Goal: Information Seeking & Learning: Check status

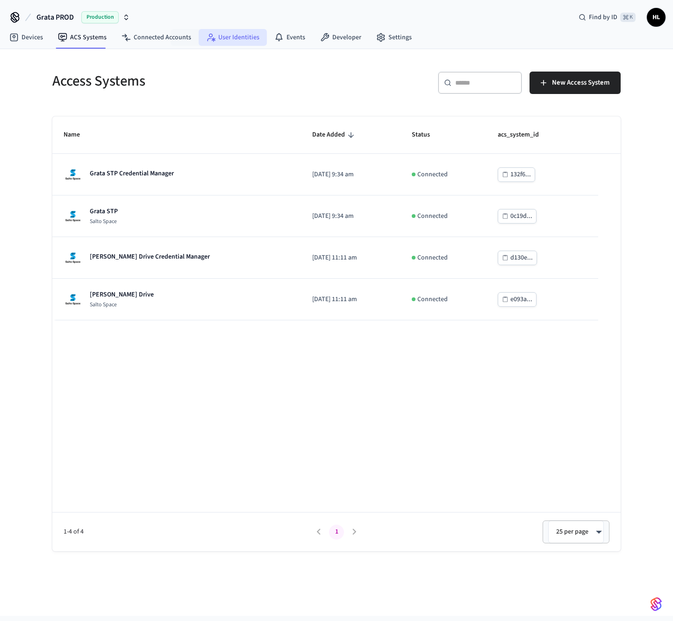
click at [243, 35] on link "User Identities" at bounding box center [233, 37] width 68 height 17
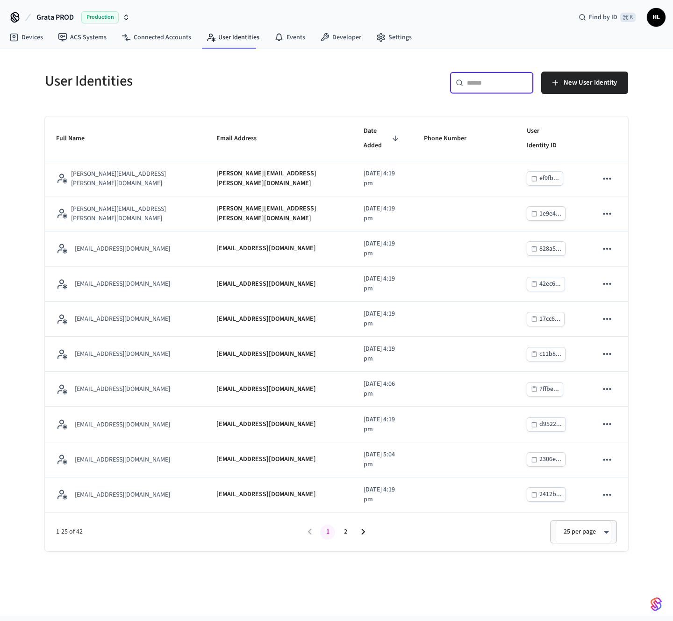
click at [470, 86] on input "text" at bounding box center [497, 82] width 61 height 9
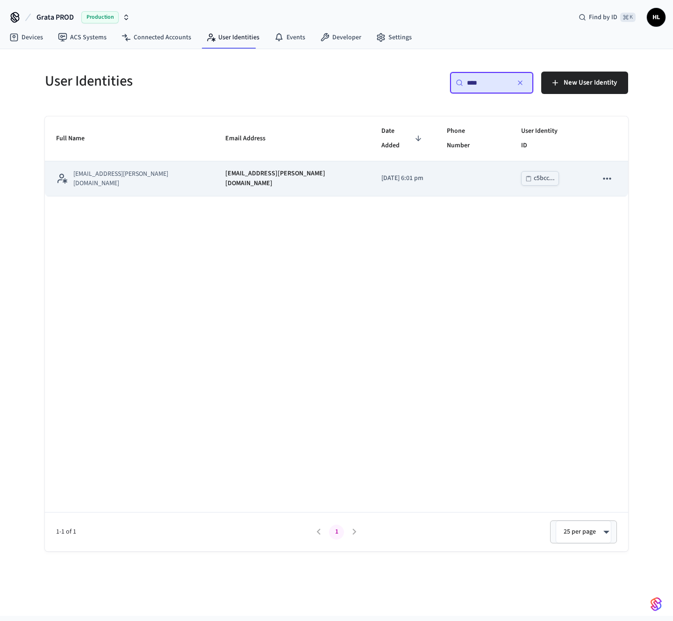
type input "****"
click at [381, 173] on p "2025/08/05 at 6:01 pm" at bounding box center [402, 178] width 43 height 10
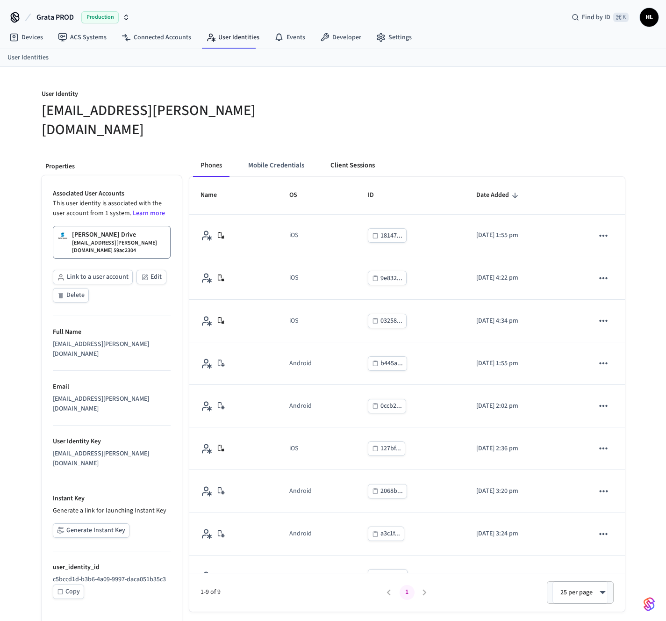
click at [354, 154] on button "Client Sessions" at bounding box center [352, 165] width 59 height 22
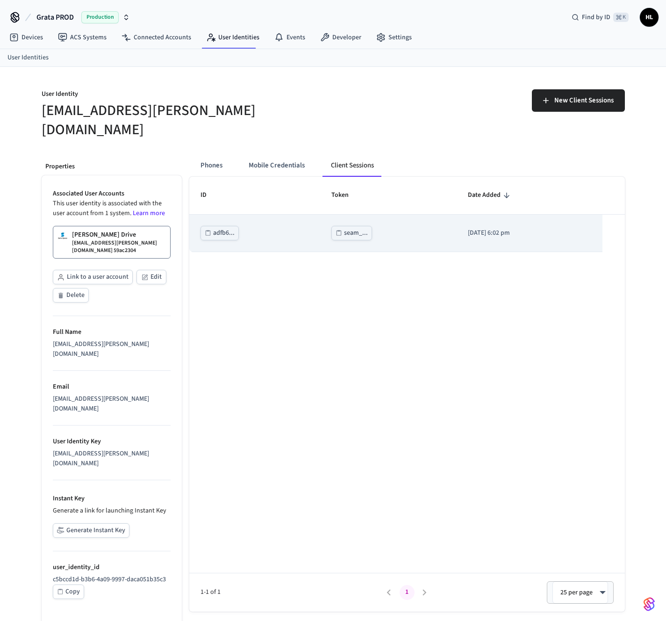
click at [349, 227] on div "seam_..." at bounding box center [356, 233] width 24 height 12
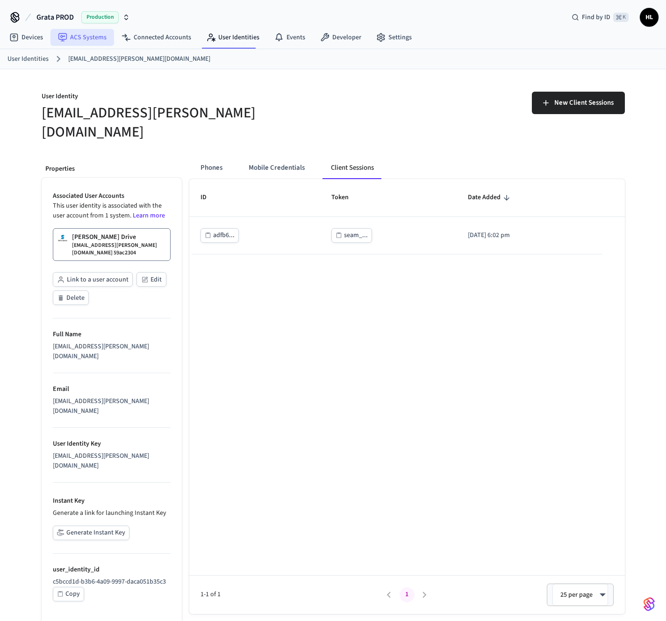
click at [80, 35] on link "ACS Systems" at bounding box center [82, 37] width 64 height 17
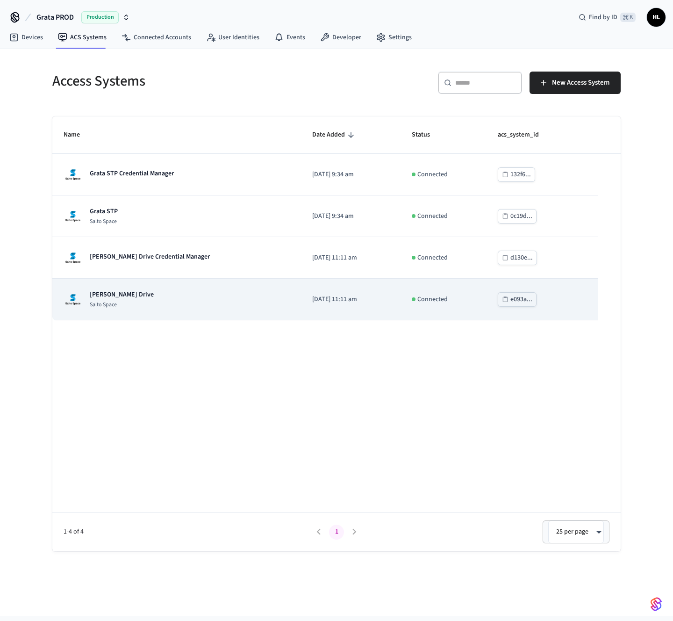
click at [146, 297] on div "Grata Gordon Drive Salto Space" at bounding box center [177, 299] width 226 height 19
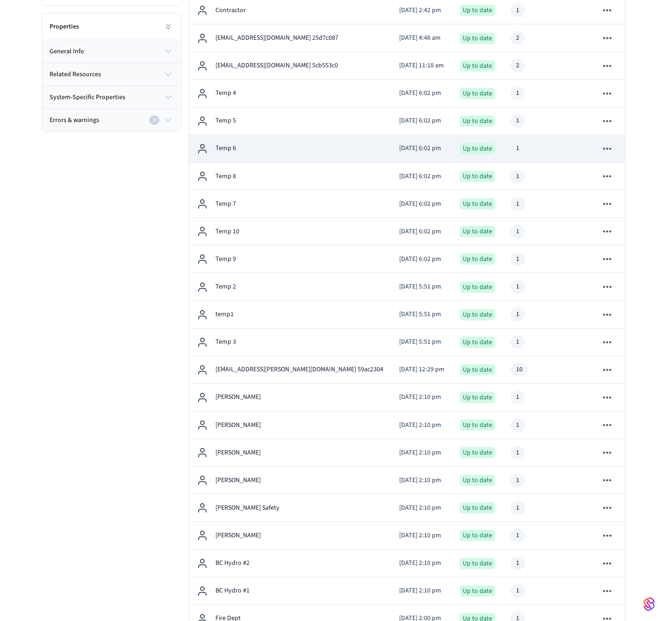
scroll to position [312, 0]
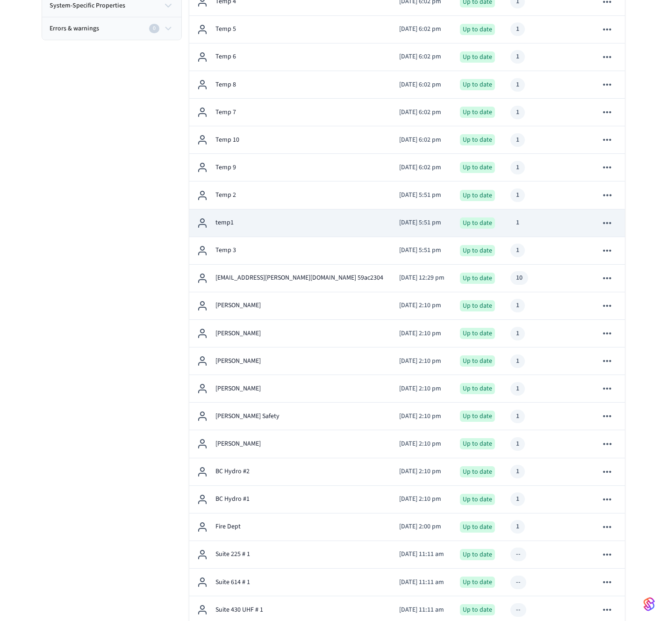
click at [231, 227] on p "temp1" at bounding box center [224, 223] width 18 height 10
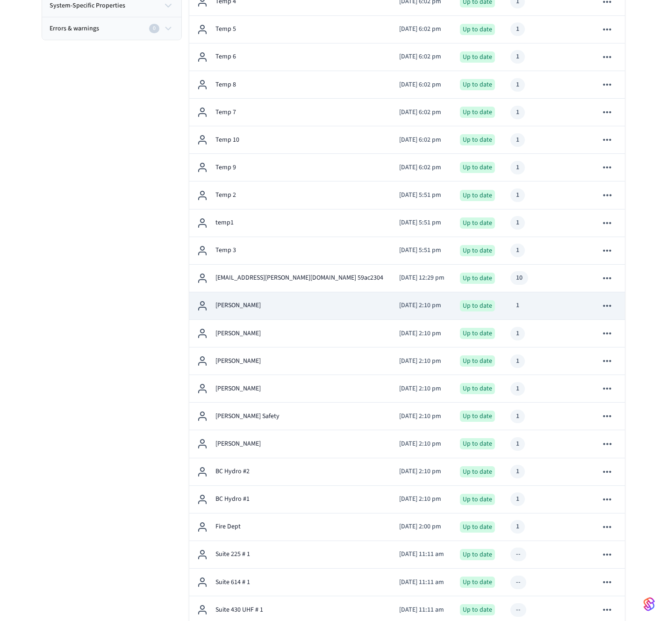
click at [262, 304] on div "Kerkhoff Clayton" at bounding box center [291, 305] width 188 height 11
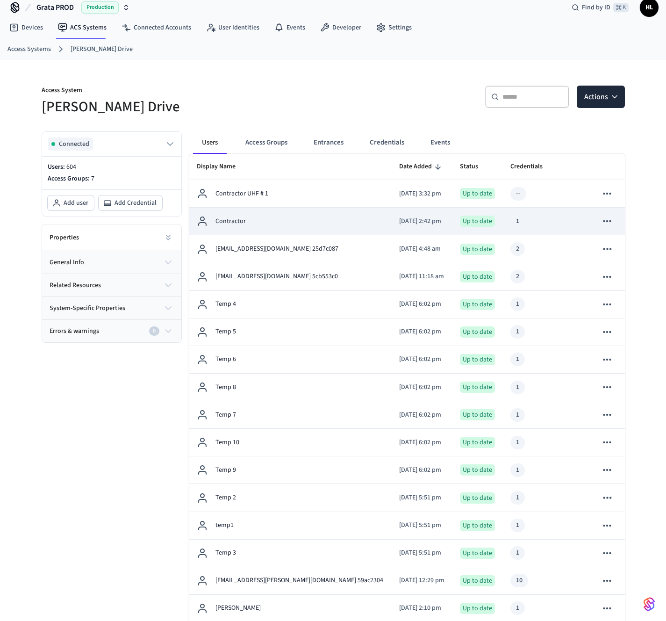
scroll to position [0, 0]
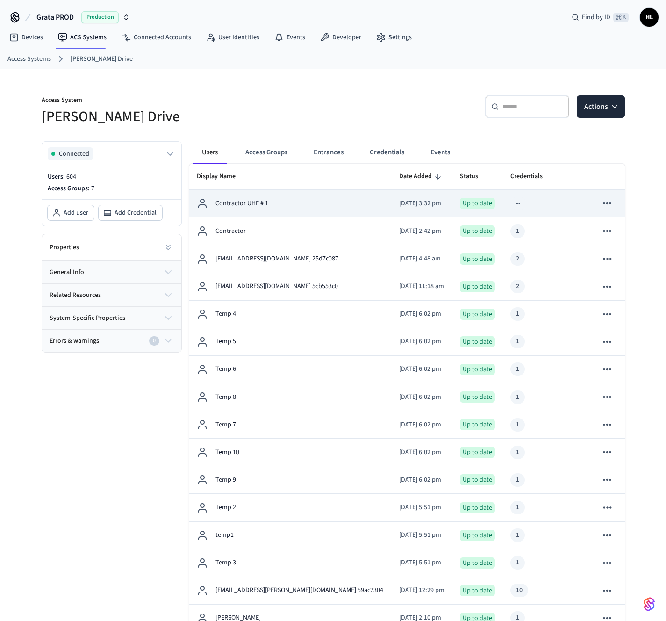
click at [243, 206] on p "Contractor UHF # 1" at bounding box center [241, 204] width 53 height 10
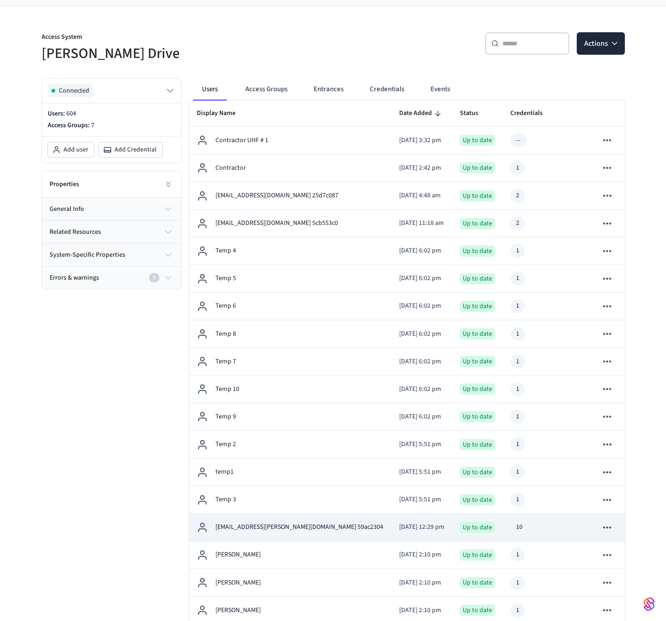
scroll to position [86, 0]
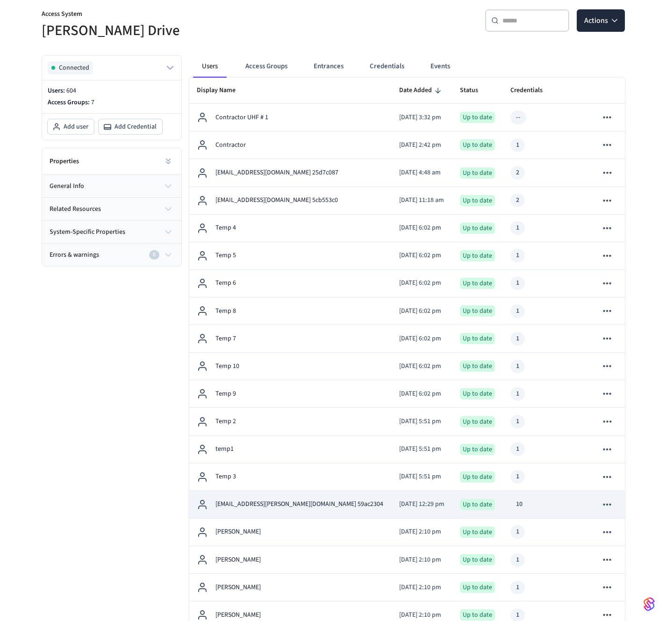
click at [270, 507] on p "riadh.loucif+salto_ble_res@speer.io 59ac2304" at bounding box center [299, 504] width 168 height 10
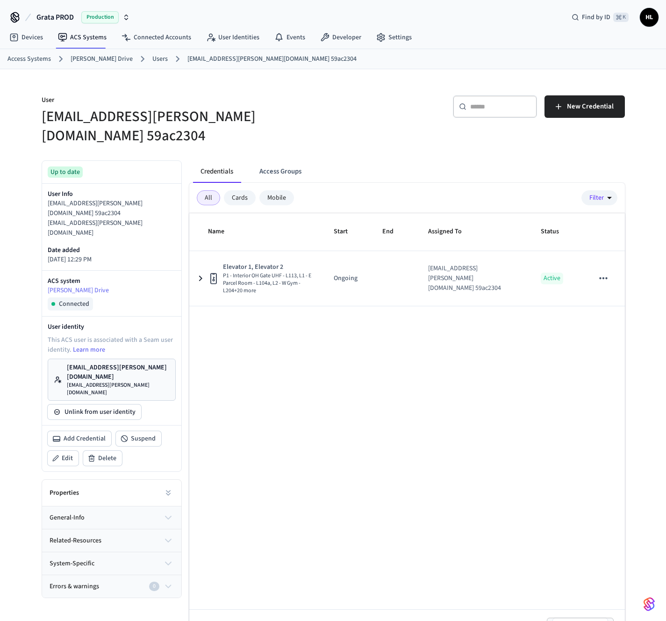
click at [286, 190] on div "Mobile" at bounding box center [276, 197] width 35 height 15
click at [244, 190] on div "Cards" at bounding box center [240, 197] width 32 height 15
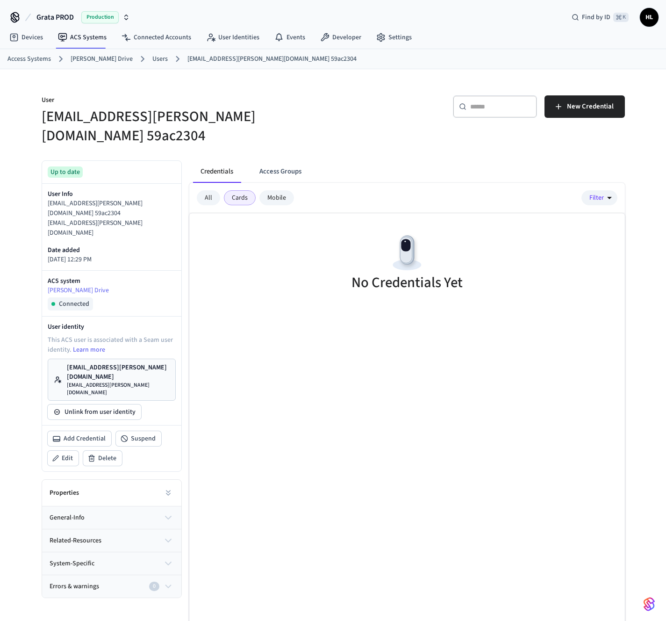
click at [210, 190] on div "All" at bounding box center [208, 197] width 23 height 15
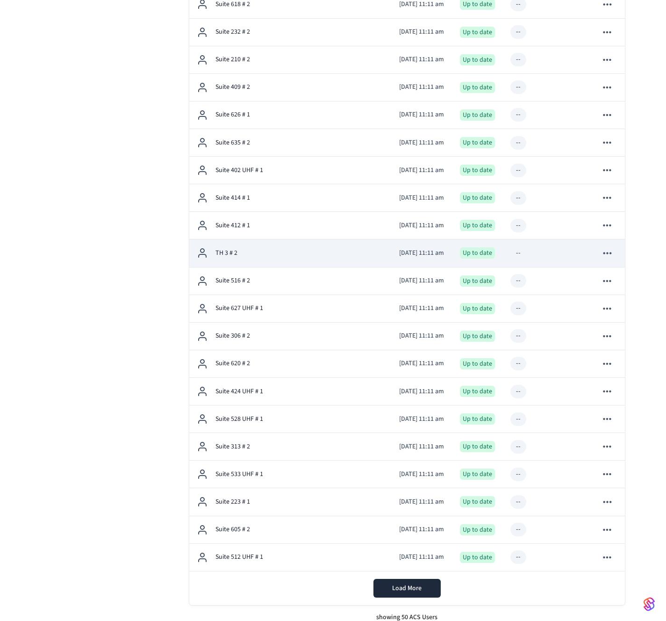
scroll to position [1009, 0]
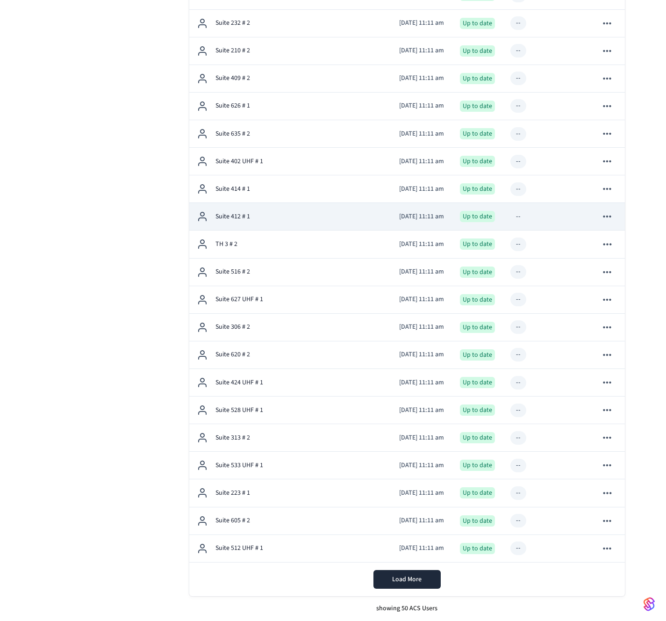
click at [236, 222] on div "Suite 412 # 1" at bounding box center [291, 216] width 188 height 11
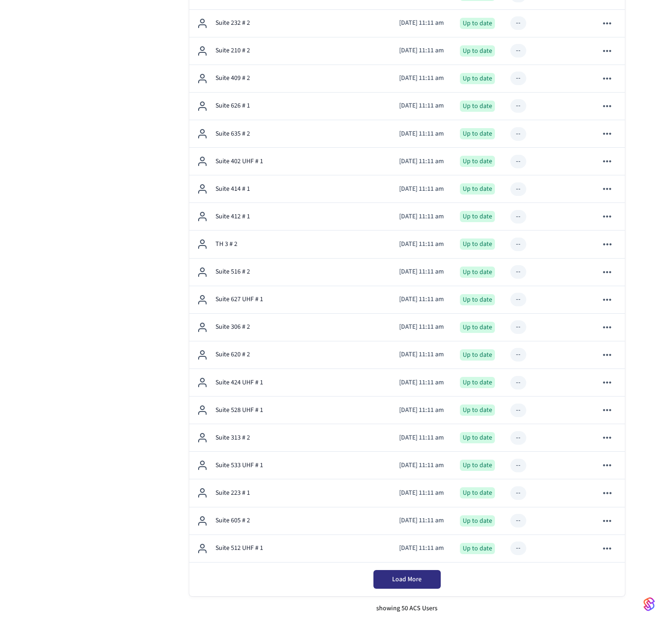
click at [430, 574] on button "Load More" at bounding box center [406, 579] width 67 height 19
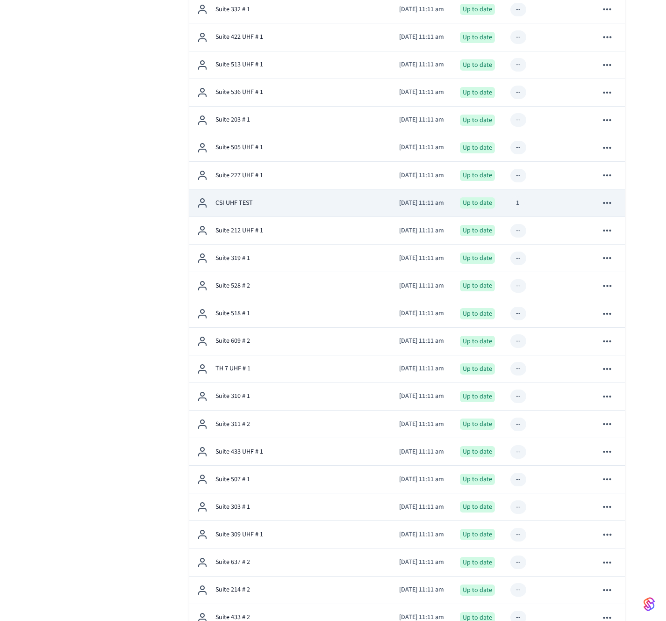
scroll to position [2238, 0]
click at [306, 199] on div "CSI UHF TEST" at bounding box center [291, 202] width 188 height 11
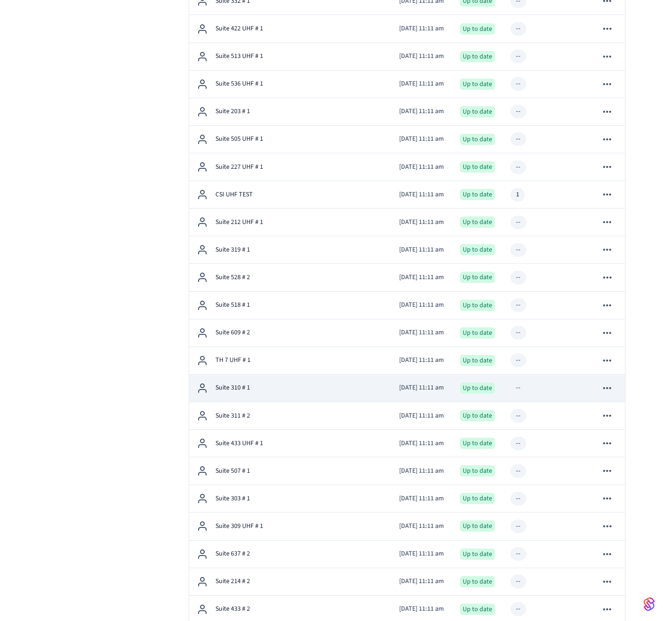
scroll to position [2390, 0]
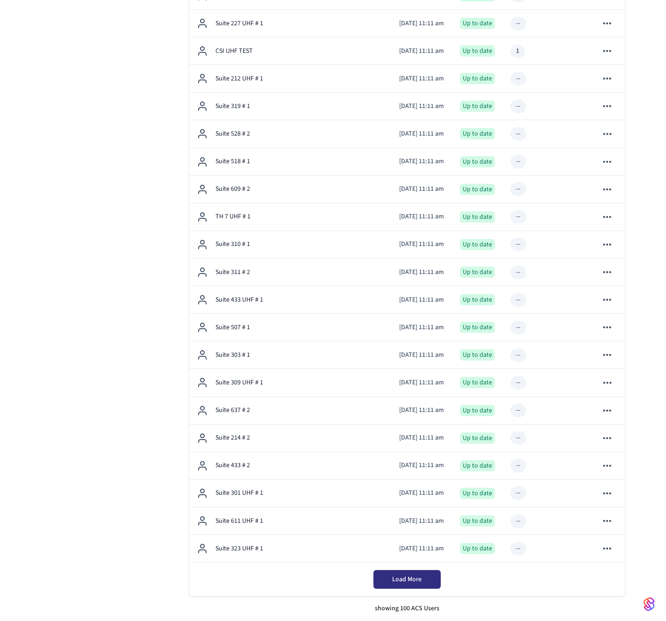
click at [408, 574] on span "Load More" at bounding box center [406, 578] width 29 height 9
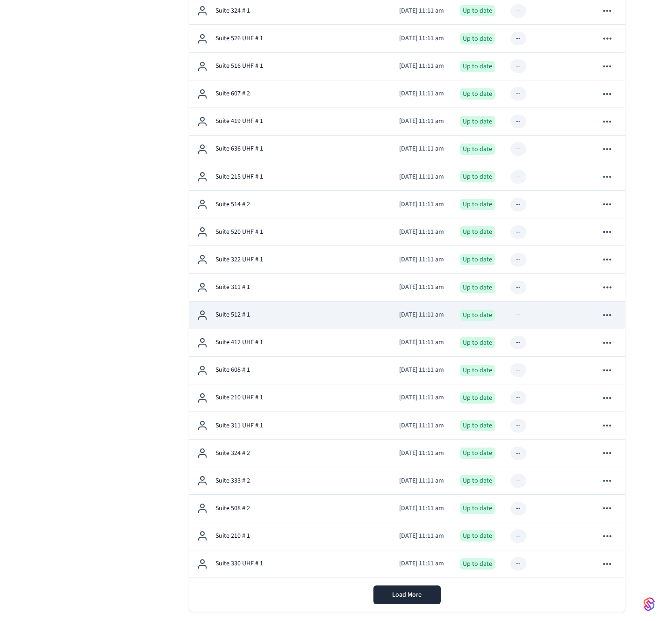
scroll to position [3772, 0]
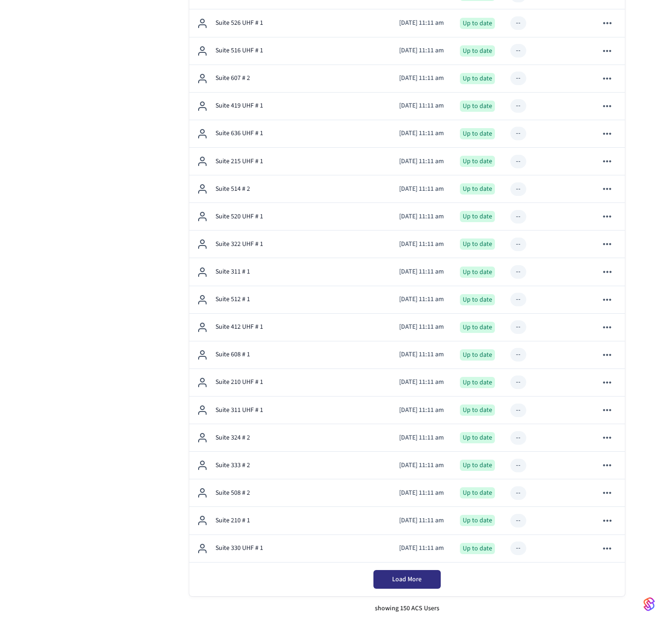
click at [412, 580] on span "Load More" at bounding box center [406, 578] width 29 height 9
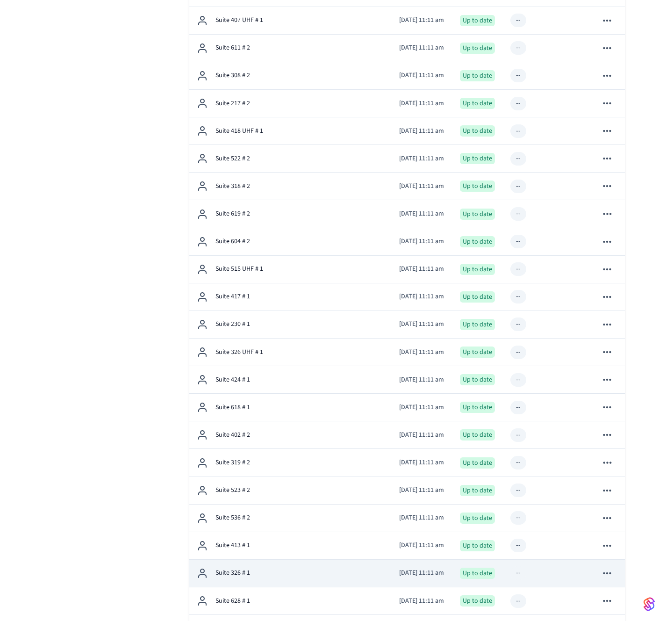
scroll to position [5152, 0]
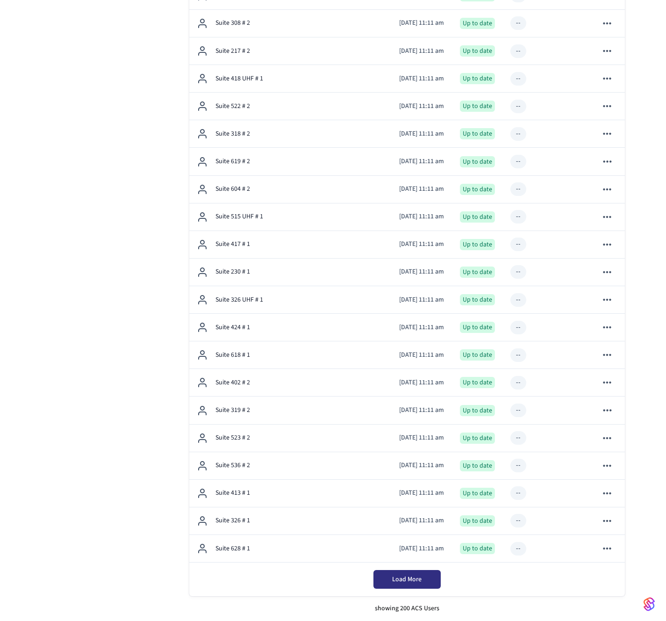
click at [389, 575] on button "Load More" at bounding box center [406, 579] width 67 height 19
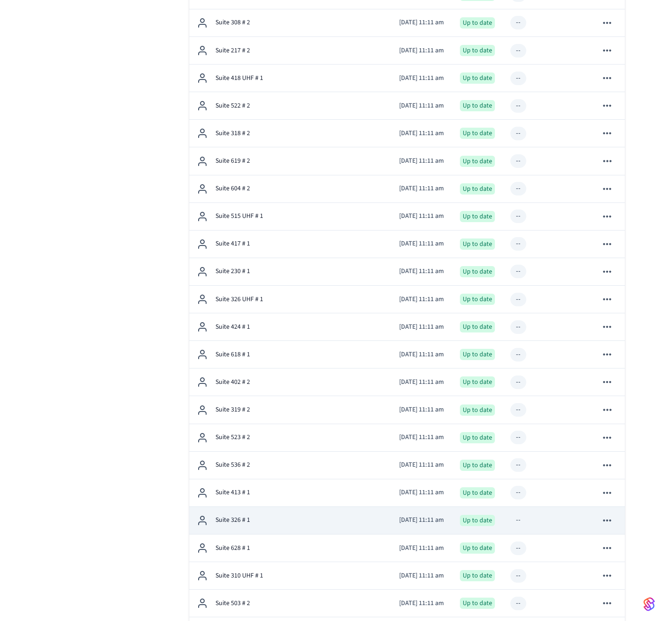
scroll to position [6534, 0]
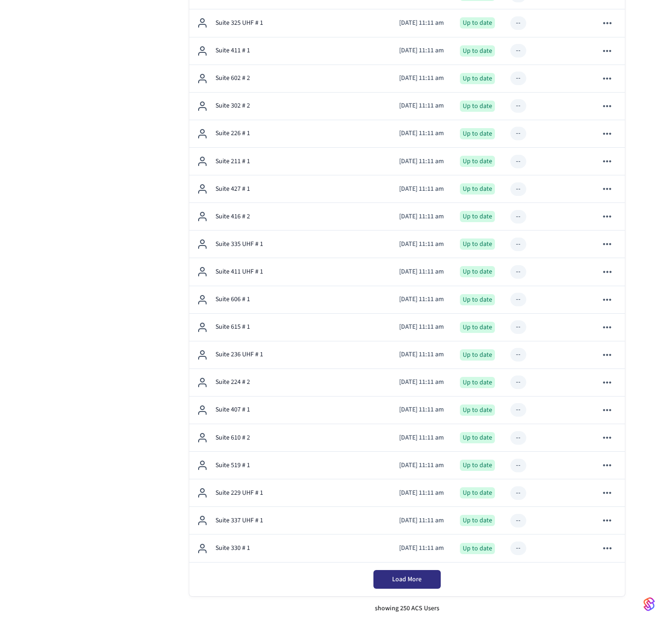
click at [419, 579] on span "Load More" at bounding box center [406, 578] width 29 height 9
click at [387, 576] on button "Load More" at bounding box center [406, 579] width 67 height 19
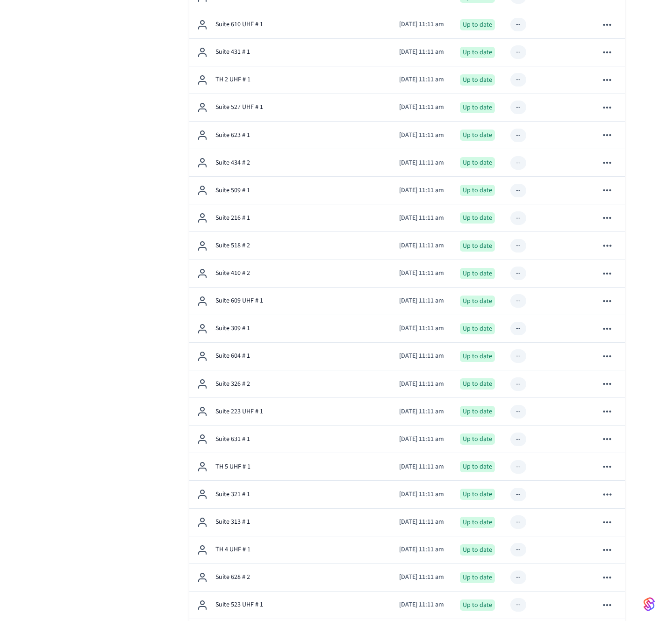
scroll to position [9296, 0]
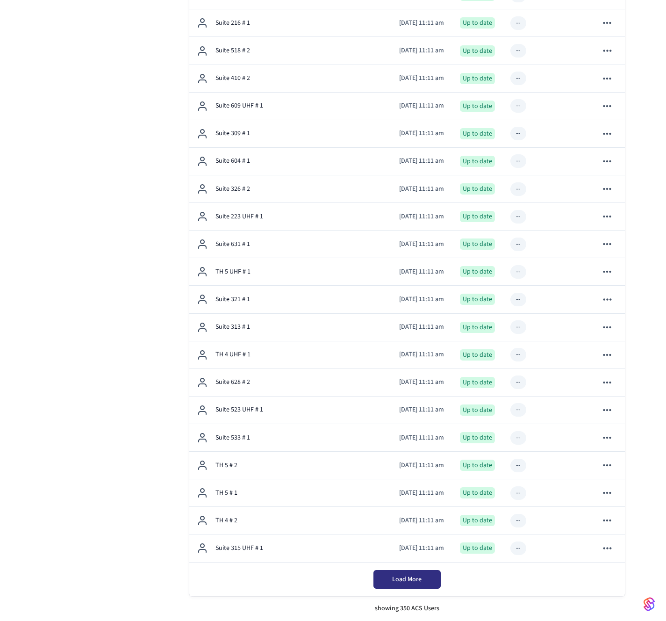
click at [416, 580] on span "Load More" at bounding box center [406, 578] width 29 height 9
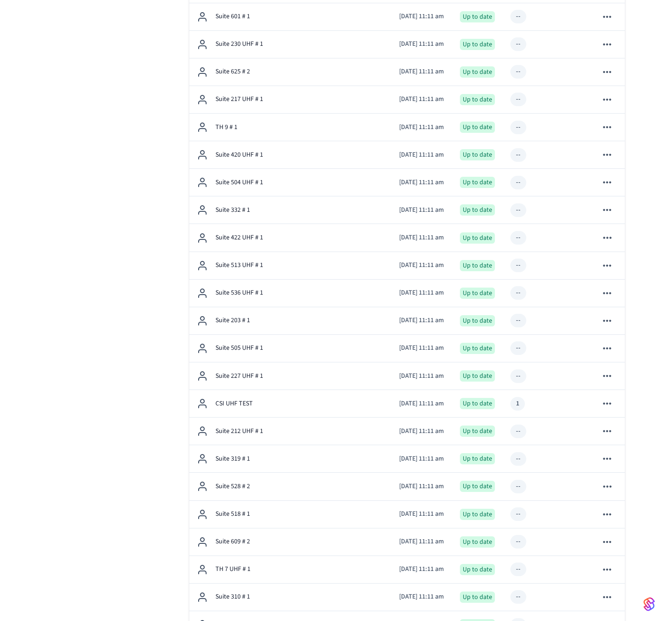
scroll to position [2005, 0]
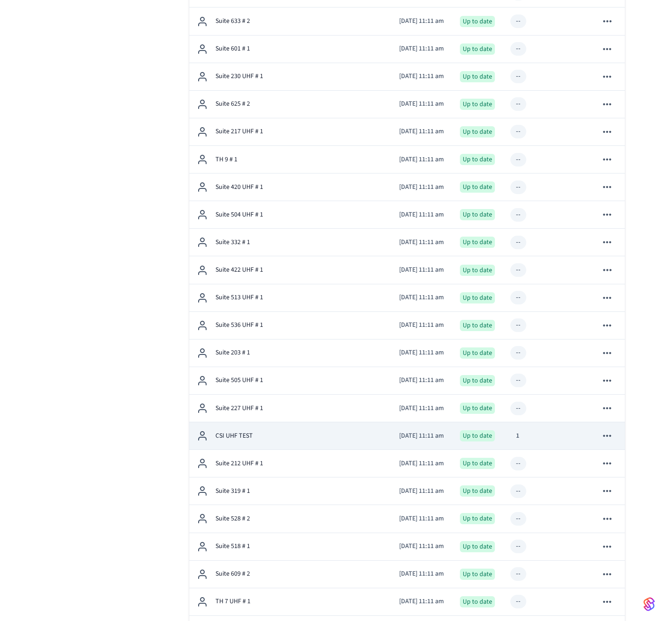
click at [321, 434] on div "CSI UHF TEST" at bounding box center [291, 435] width 188 height 11
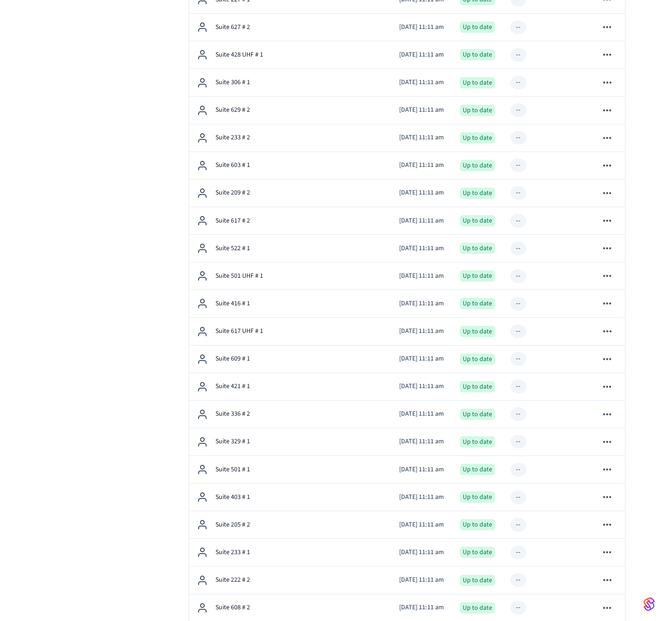
scroll to position [10678, 0]
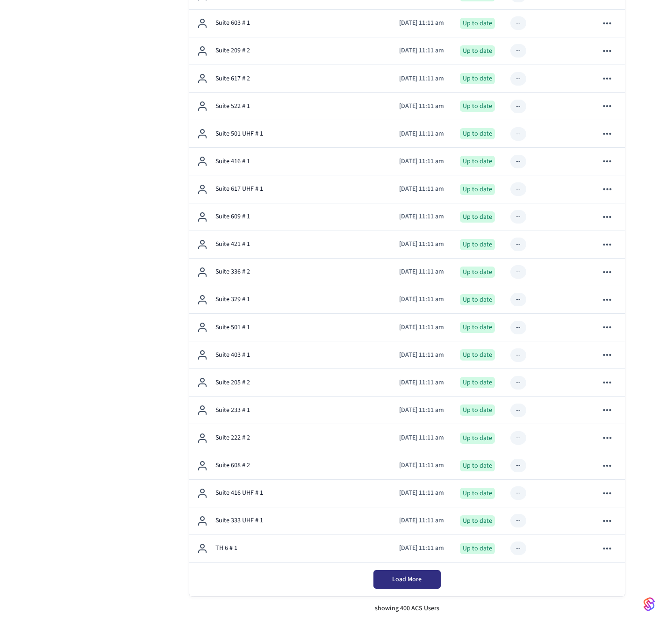
click at [431, 579] on button "Load More" at bounding box center [406, 579] width 67 height 19
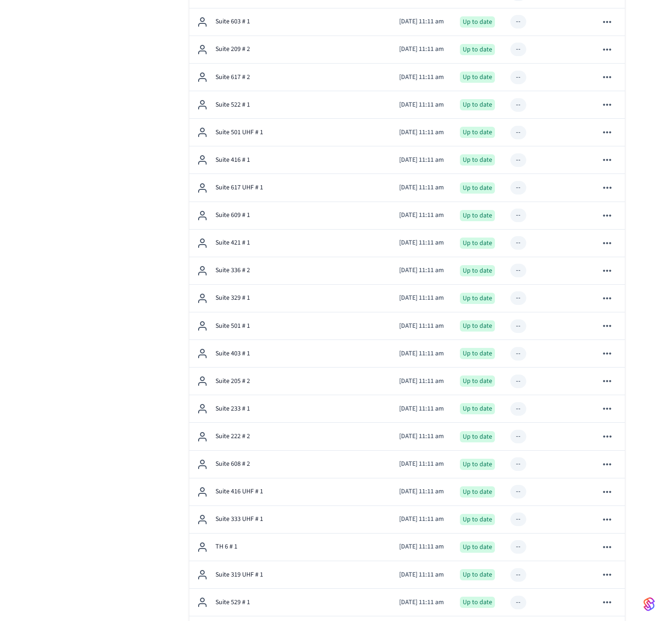
scroll to position [12059, 0]
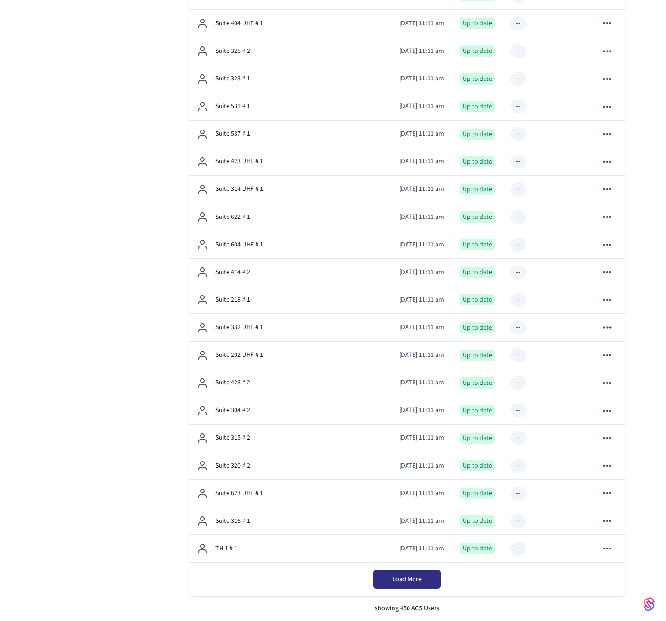
click at [430, 579] on button "Load More" at bounding box center [406, 579] width 67 height 19
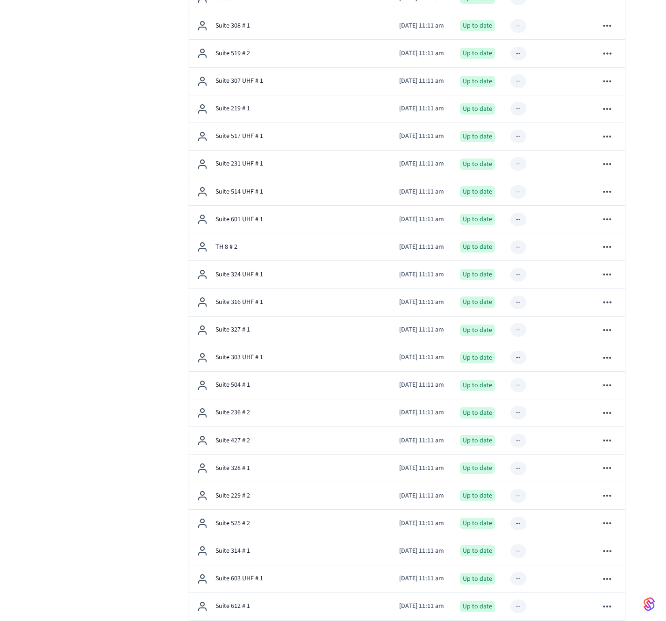
scroll to position [13440, 0]
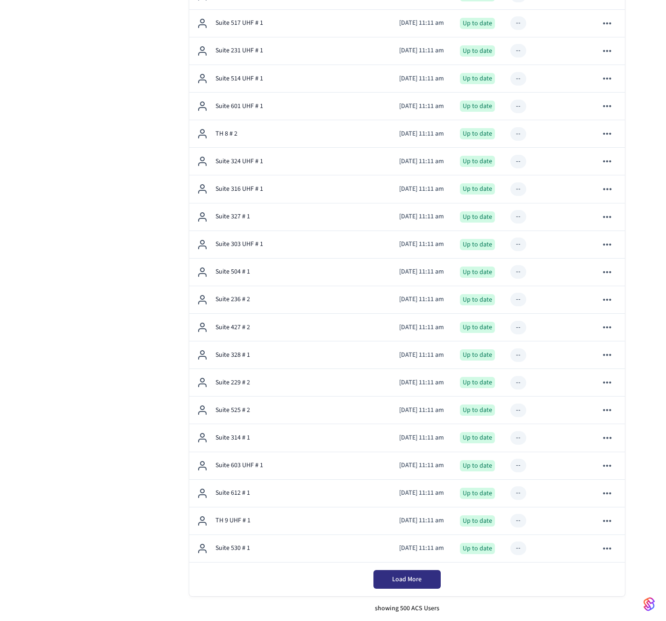
click at [430, 584] on button "Load More" at bounding box center [406, 579] width 67 height 19
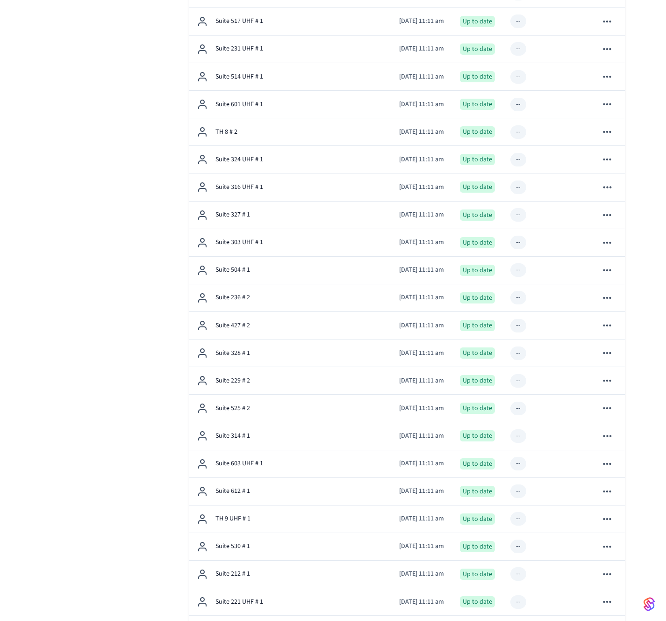
scroll to position [14821, 0]
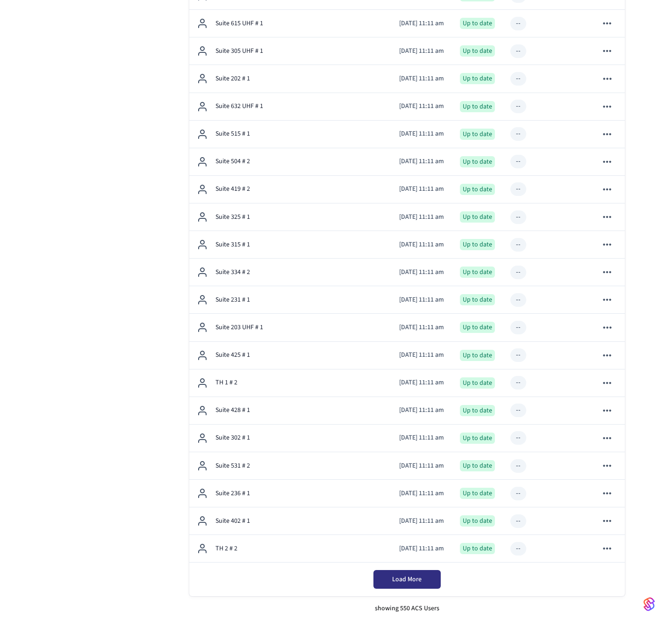
click at [430, 584] on button "Load More" at bounding box center [406, 579] width 67 height 19
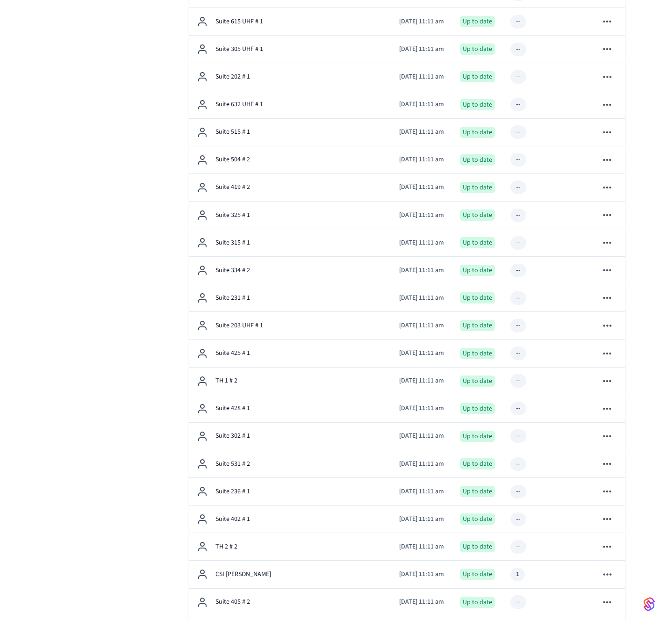
scroll to position [16202, 0]
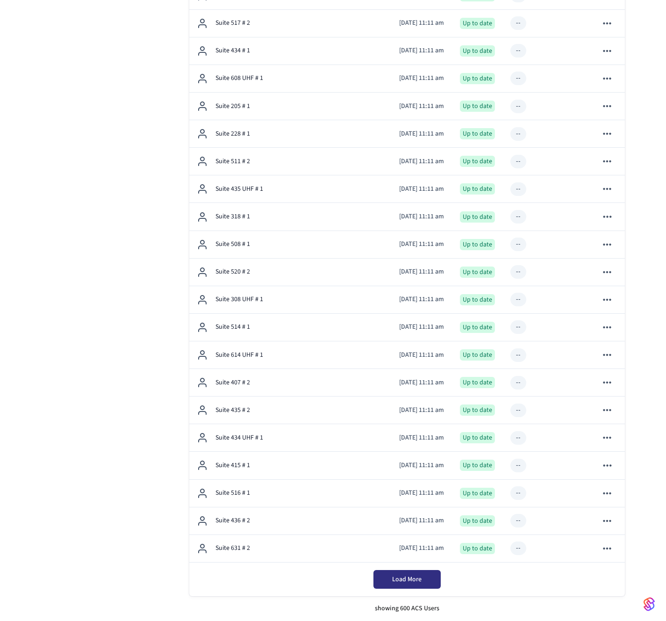
click at [430, 584] on button "Load More" at bounding box center [406, 579] width 67 height 19
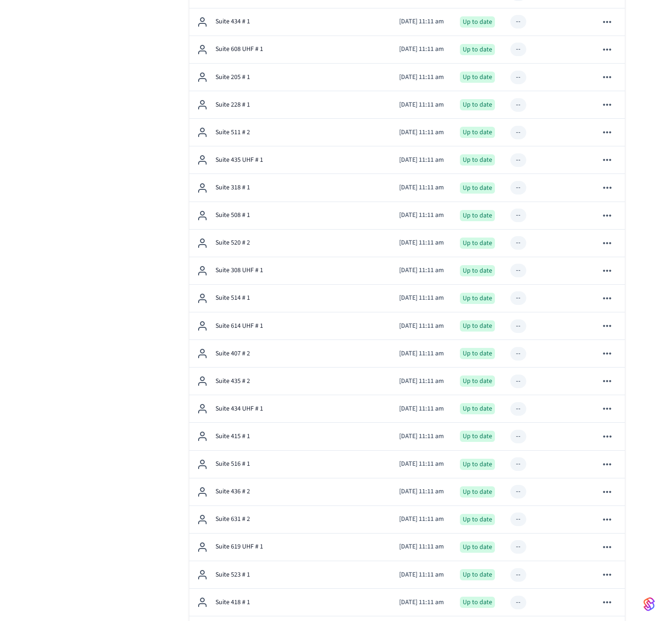
scroll to position [16313, 0]
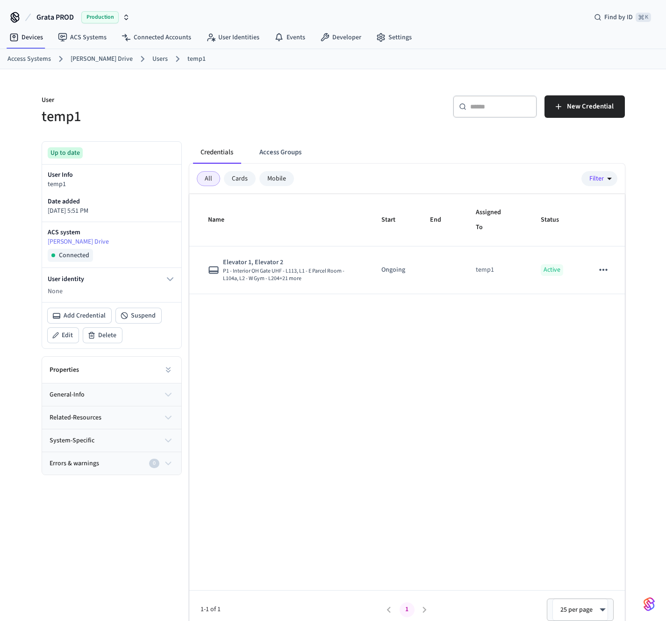
click at [278, 173] on div "Mobile" at bounding box center [276, 178] width 35 height 15
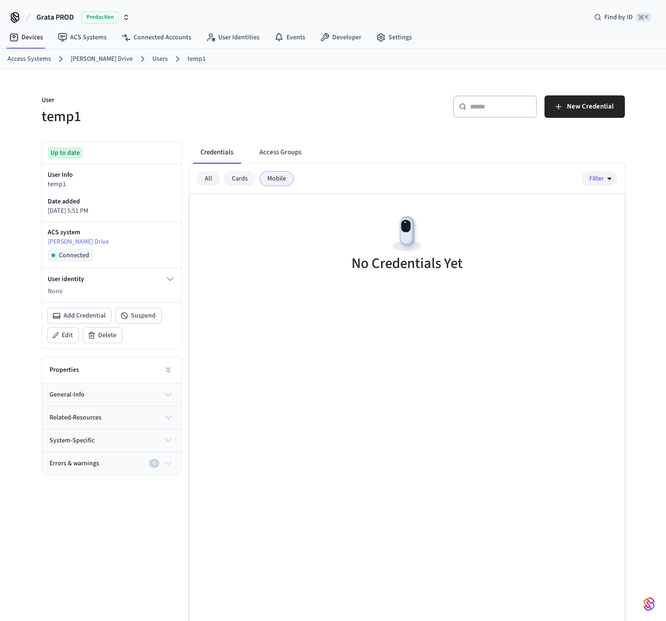
click at [243, 180] on div "Cards" at bounding box center [240, 178] width 32 height 15
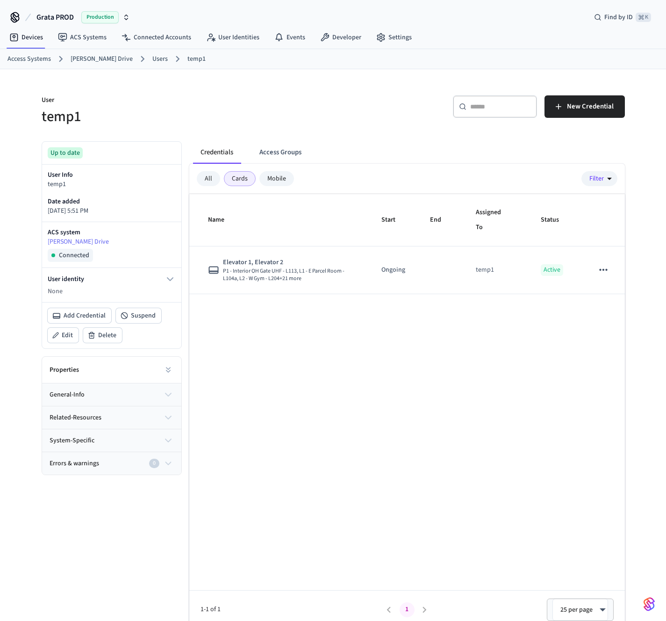
click at [213, 180] on div "All" at bounding box center [208, 178] width 23 height 15
click at [273, 152] on button "Access Groups" at bounding box center [280, 152] width 57 height 22
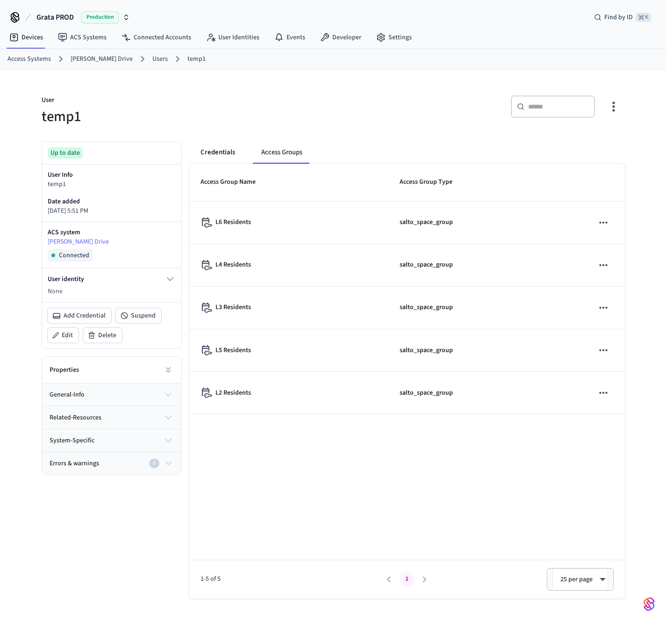
click at [207, 150] on button "Credentials" at bounding box center [218, 152] width 50 height 22
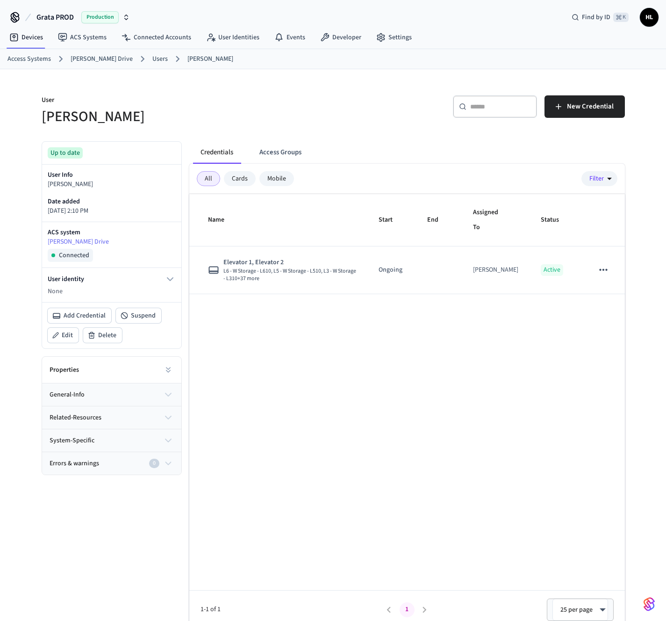
click at [266, 171] on div "Mobile" at bounding box center [276, 178] width 35 height 15
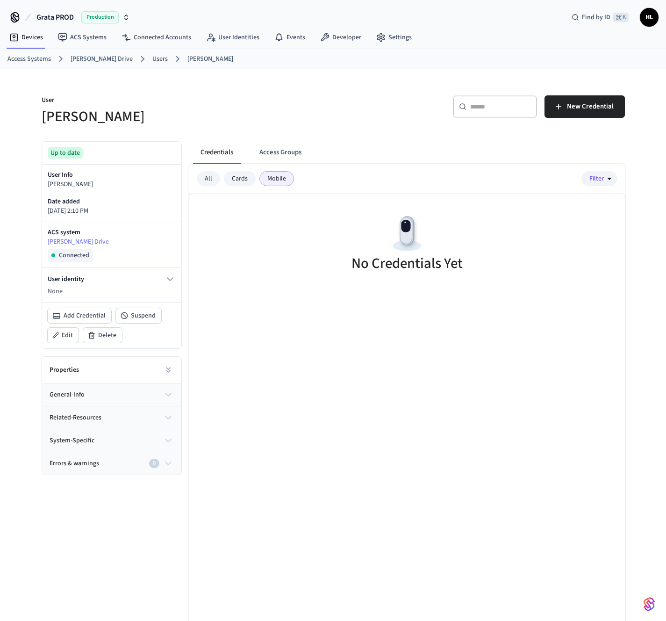
click at [250, 178] on div "Cards" at bounding box center [240, 178] width 32 height 15
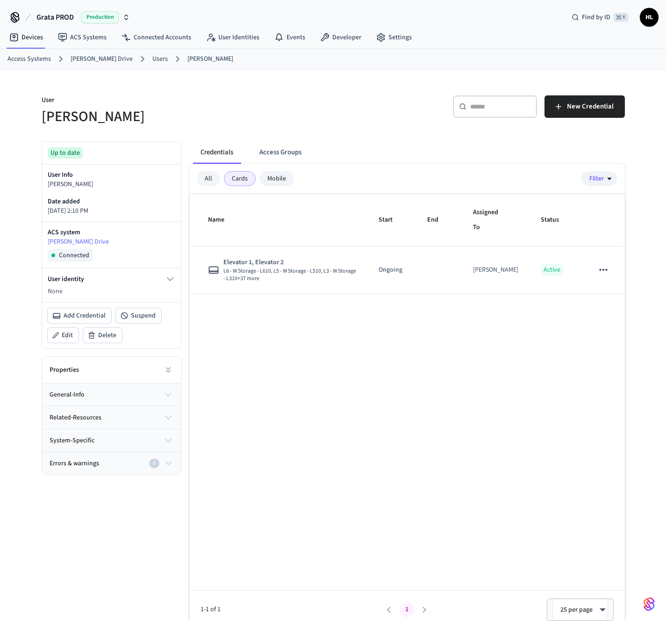
click at [214, 182] on div "All" at bounding box center [208, 178] width 23 height 15
click at [283, 156] on button "Access Groups" at bounding box center [280, 152] width 57 height 22
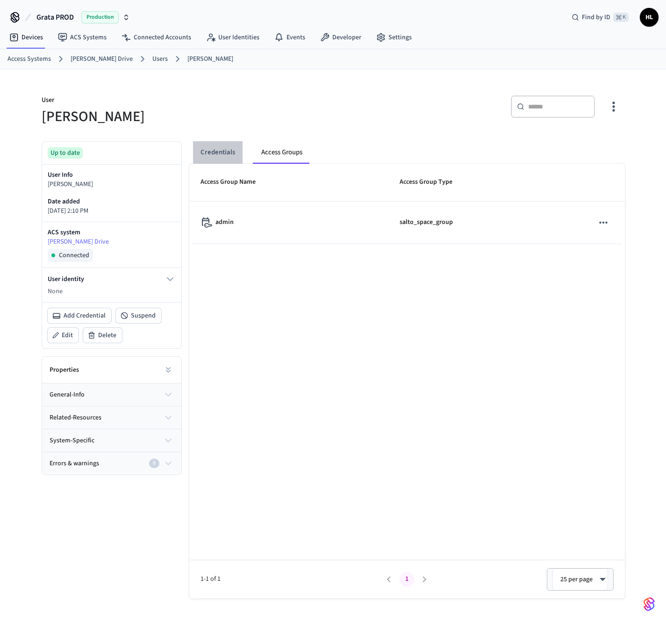
click at [235, 150] on button "Credentials" at bounding box center [218, 152] width 50 height 22
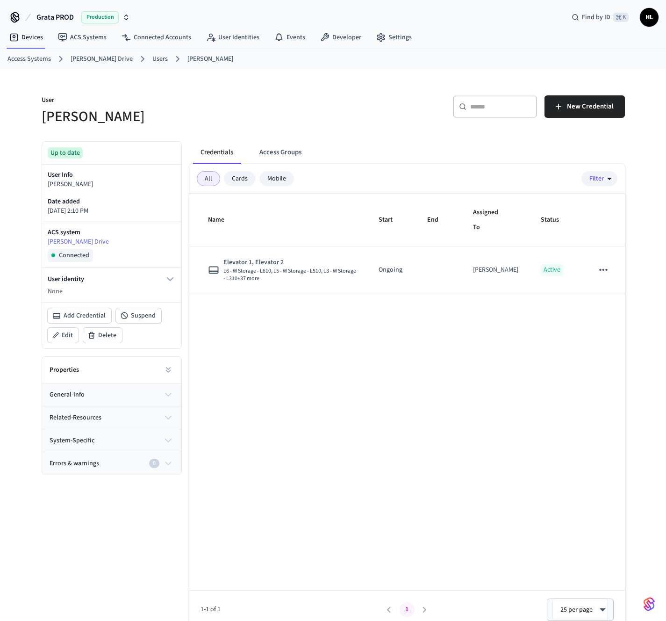
click at [234, 181] on div "Cards" at bounding box center [240, 178] width 32 height 15
click at [210, 175] on div "All" at bounding box center [208, 178] width 23 height 15
click at [286, 174] on div "Mobile" at bounding box center [276, 178] width 35 height 15
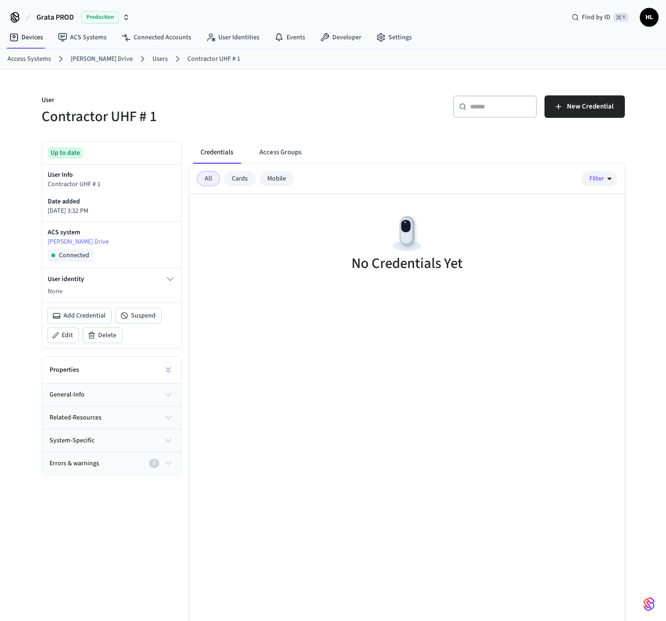
click at [239, 184] on div "Cards" at bounding box center [240, 178] width 32 height 15
click at [253, 183] on div "All Cards Mobile" at bounding box center [245, 178] width 97 height 15
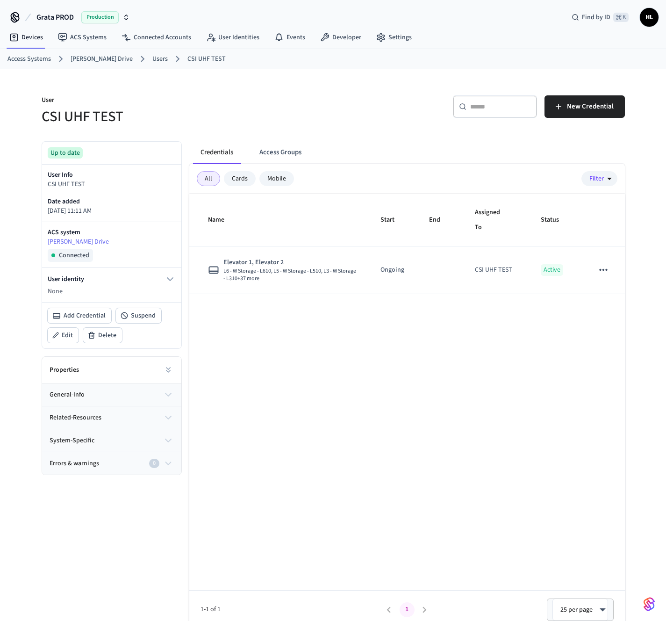
click at [286, 180] on div "Mobile" at bounding box center [276, 178] width 35 height 15
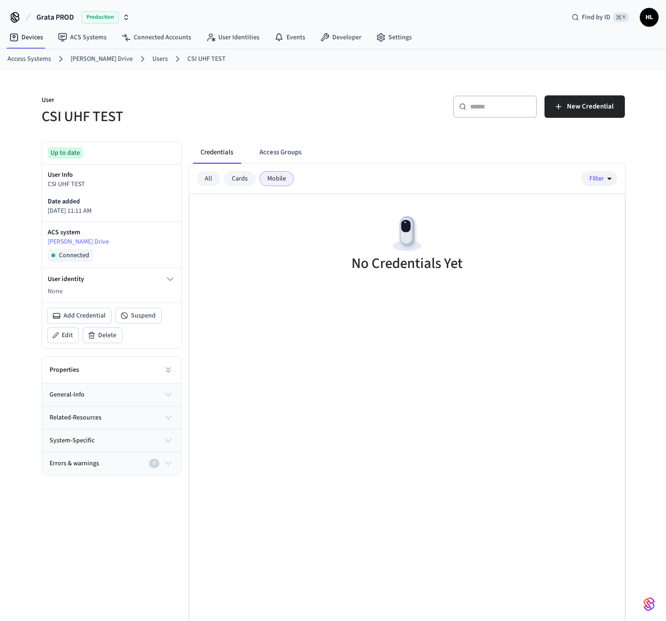
click at [239, 175] on div "Cards" at bounding box center [240, 178] width 32 height 15
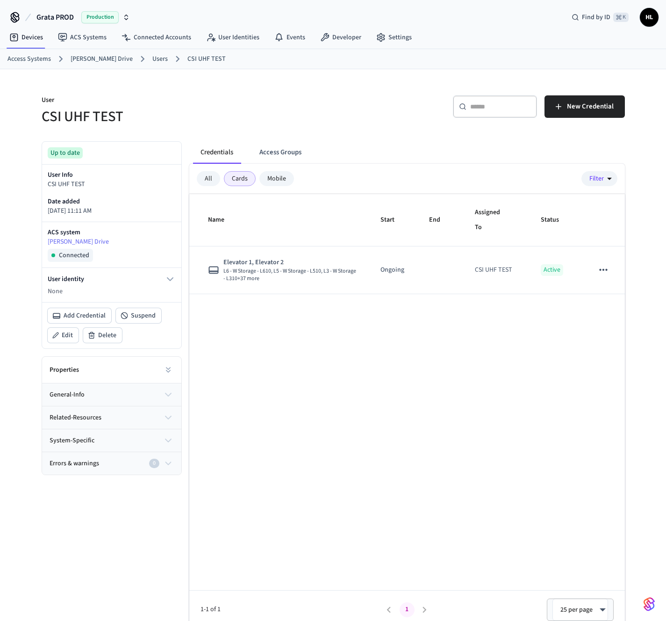
click at [206, 176] on div "All" at bounding box center [208, 178] width 23 height 15
click at [276, 175] on div "Mobile" at bounding box center [276, 178] width 35 height 15
click at [302, 147] on button "Access Groups" at bounding box center [280, 152] width 57 height 22
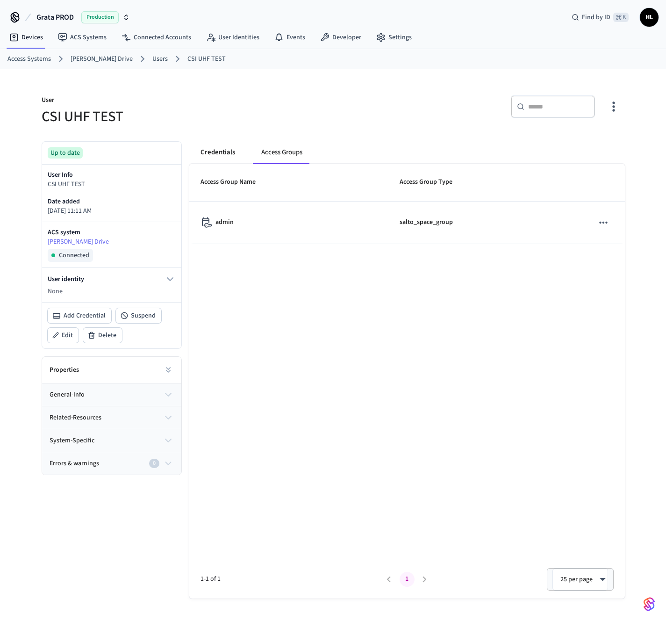
click at [225, 152] on button "Credentials" at bounding box center [218, 152] width 50 height 22
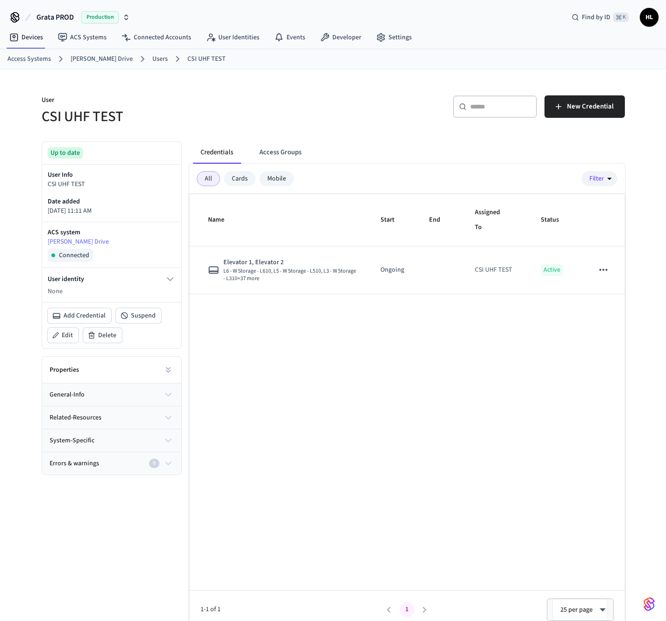
click at [268, 180] on div "Mobile" at bounding box center [276, 178] width 35 height 15
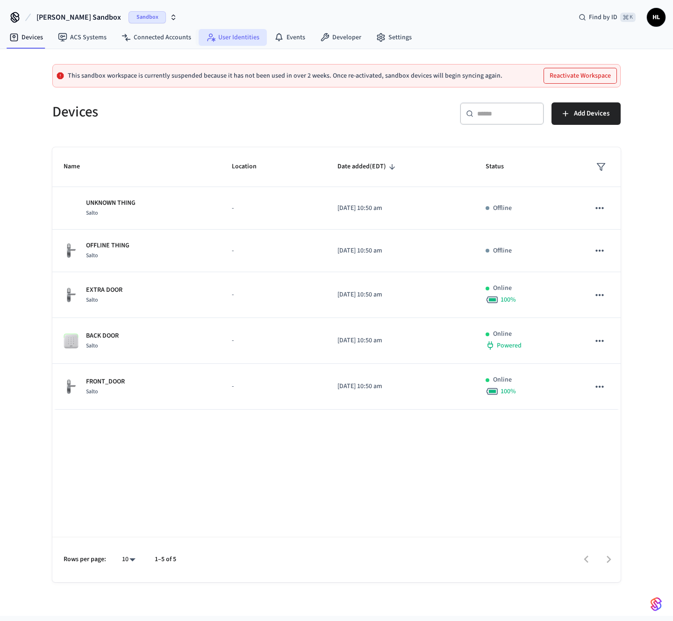
click at [232, 34] on link "User Identities" at bounding box center [233, 37] width 68 height 17
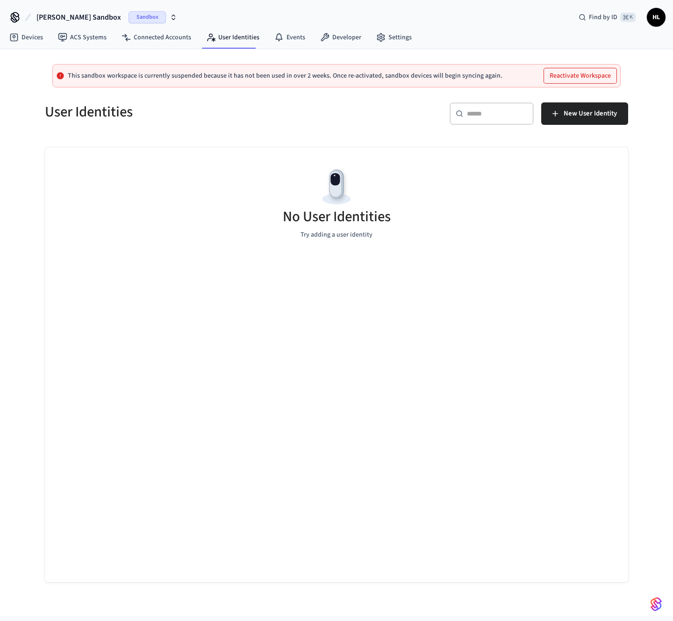
click at [90, 21] on span "[PERSON_NAME] Sandbox" at bounding box center [78, 17] width 85 height 11
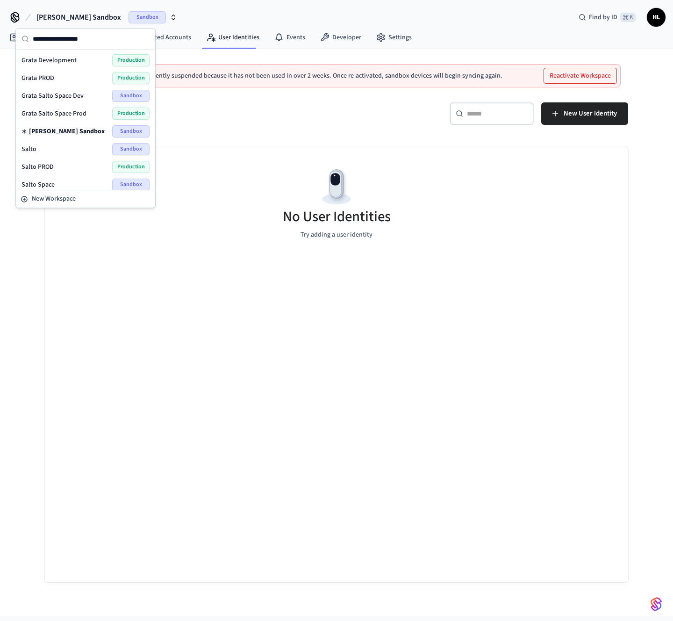
click at [77, 81] on div "Grata PROD Production" at bounding box center [85, 78] width 128 height 12
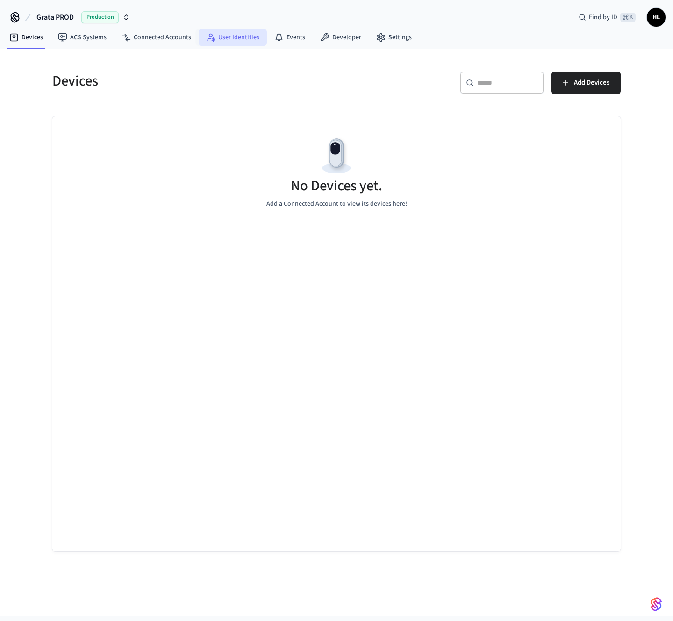
click at [242, 42] on link "User Identities" at bounding box center [233, 37] width 68 height 17
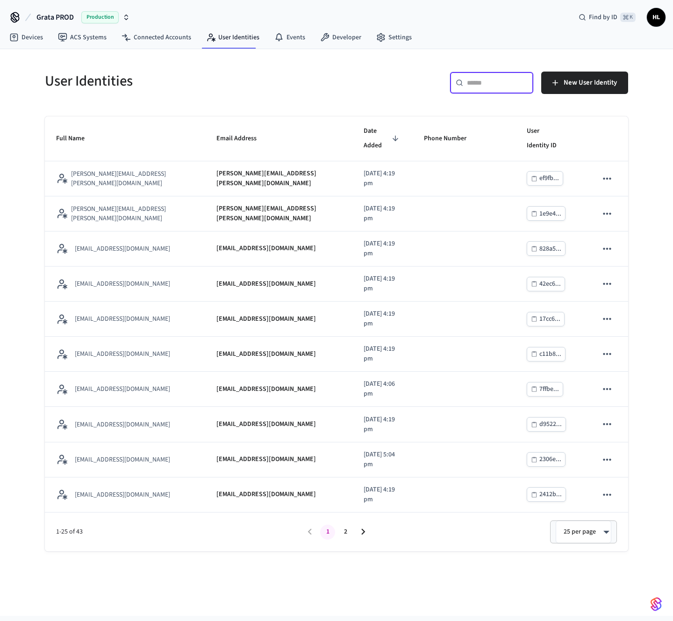
click at [491, 78] on input "text" at bounding box center [497, 82] width 61 height 9
paste input "**********"
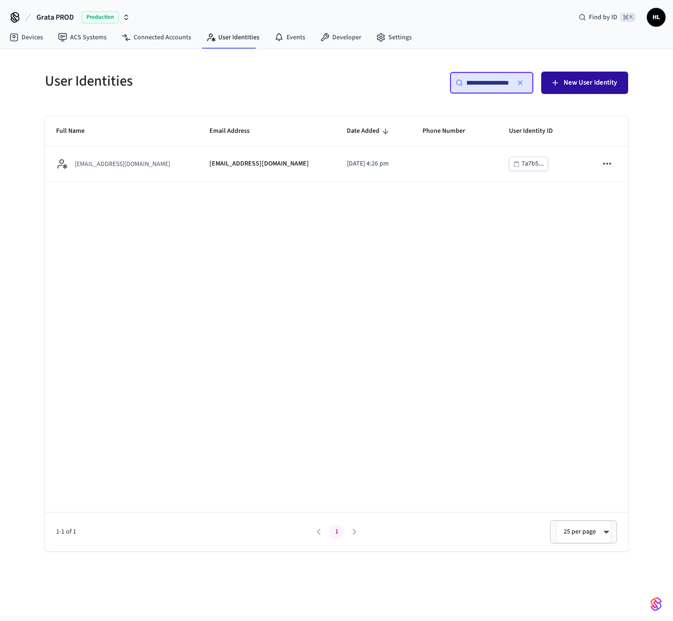
type input "**********"
click at [565, 84] on span "New User Identity" at bounding box center [590, 83] width 53 height 12
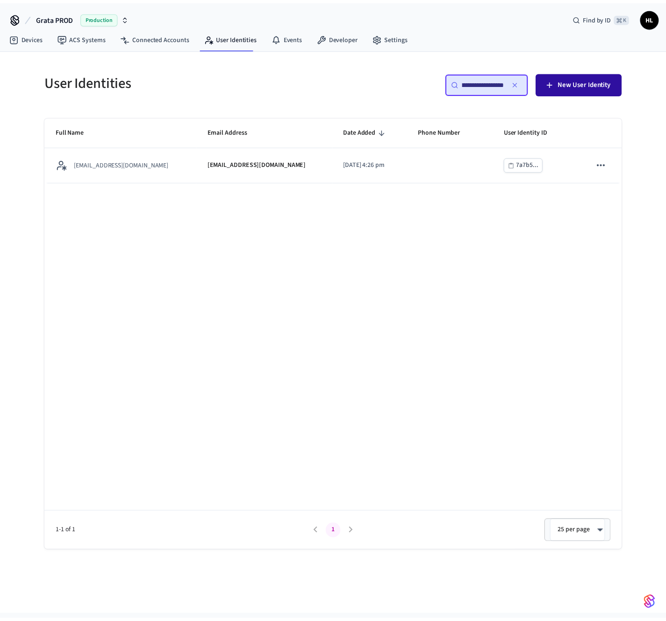
scroll to position [0, 0]
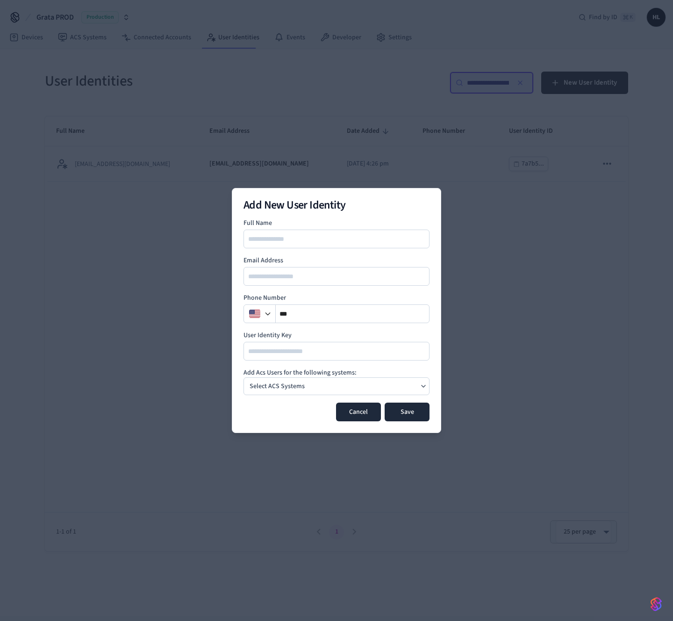
click at [369, 412] on button "Cancel" at bounding box center [358, 411] width 45 height 19
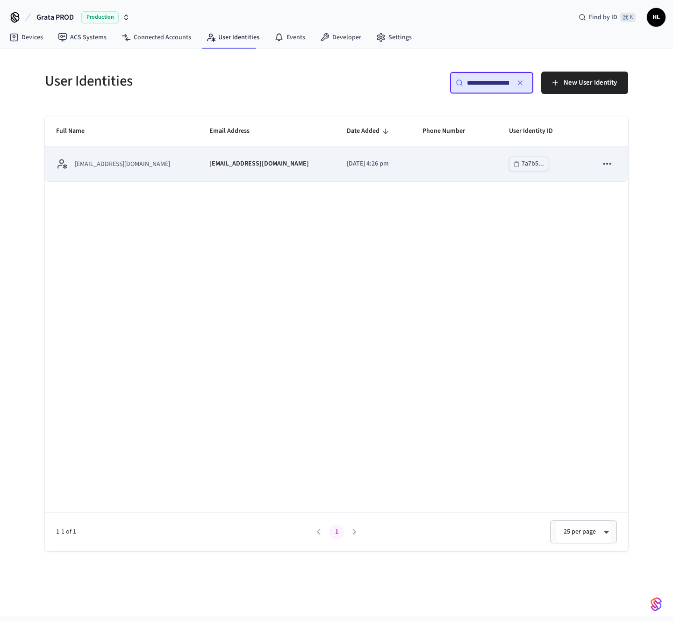
click at [201, 170] on td "[EMAIL_ADDRESS][DOMAIN_NAME]" at bounding box center [266, 163] width 137 height 35
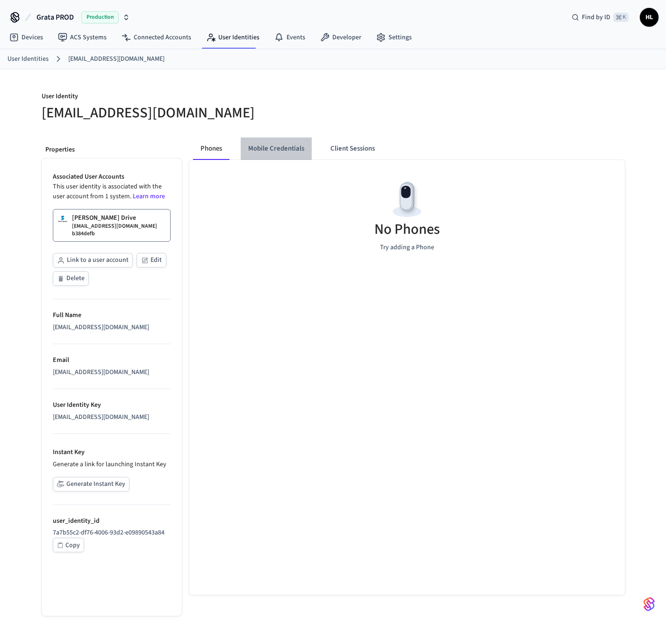
click at [263, 151] on button "Mobile Credentials" at bounding box center [276, 148] width 71 height 22
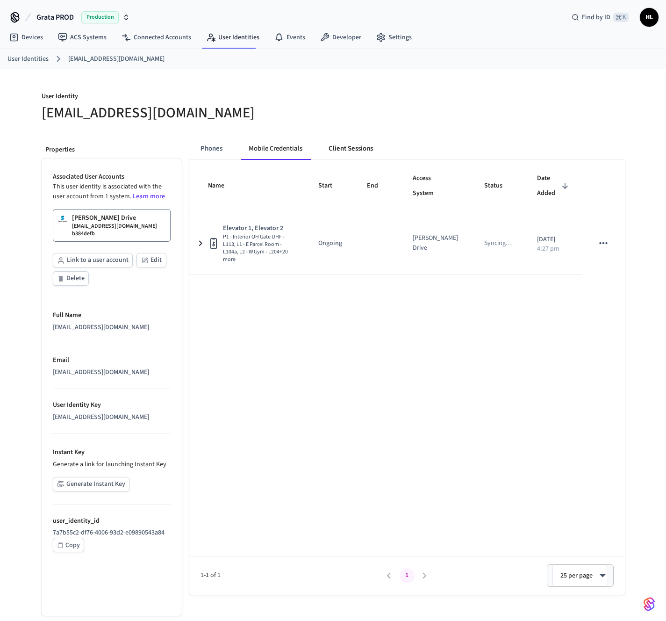
click at [344, 147] on button "Client Sessions" at bounding box center [350, 148] width 59 height 22
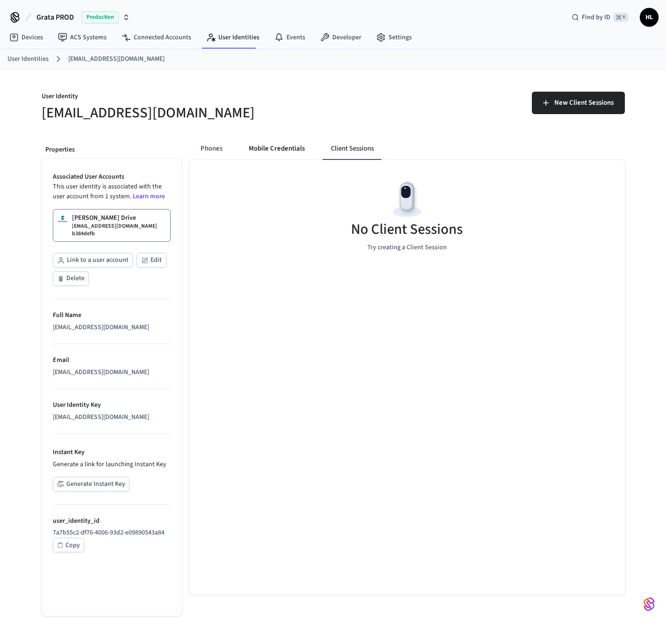
click at [272, 144] on button "Mobile Credentials" at bounding box center [276, 148] width 71 height 22
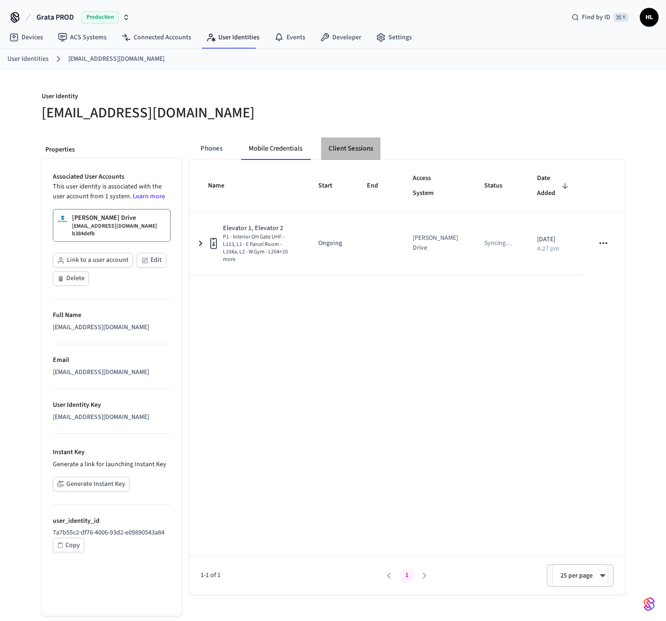
click at [341, 149] on button "Client Sessions" at bounding box center [350, 148] width 59 height 22
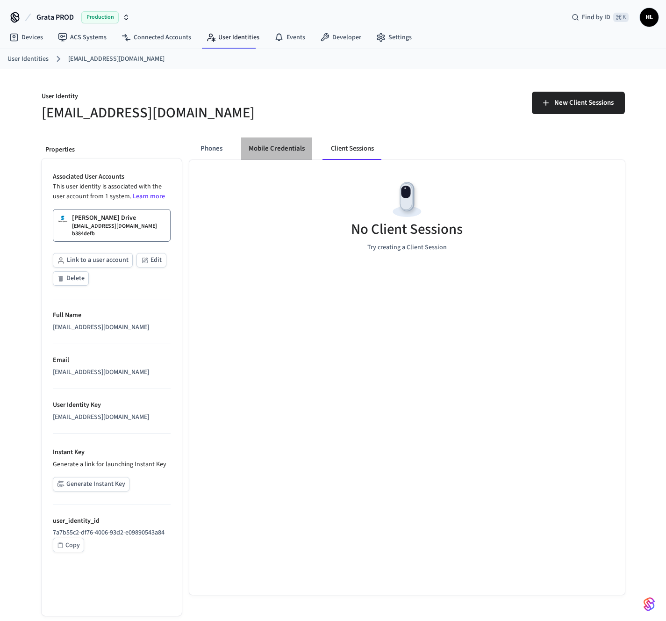
click at [283, 151] on button "Mobile Credentials" at bounding box center [276, 148] width 71 height 22
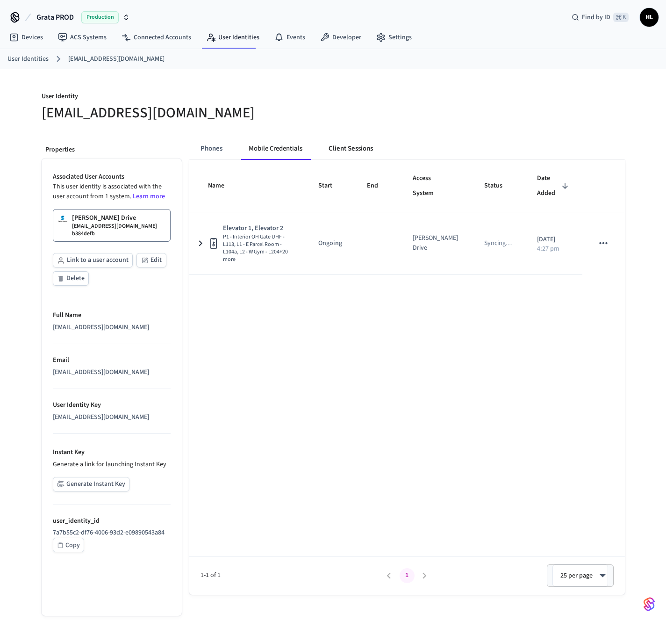
click at [347, 149] on button "Client Sessions" at bounding box center [350, 148] width 59 height 22
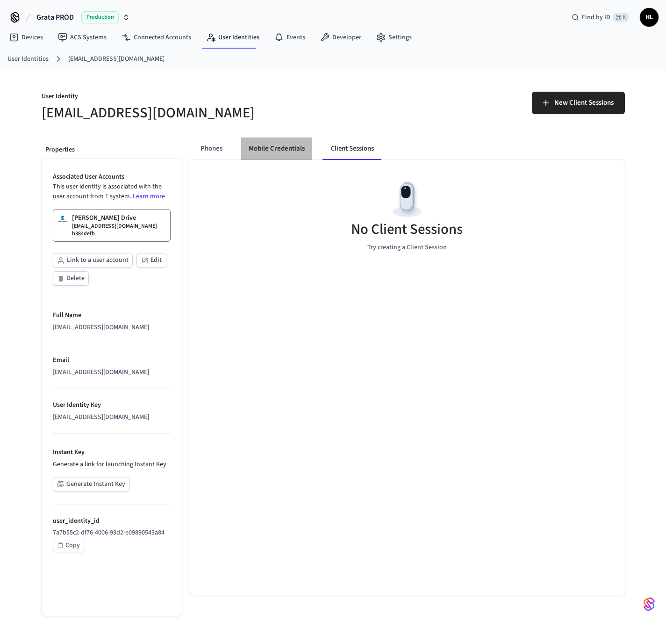
click at [290, 147] on button "Mobile Credentials" at bounding box center [276, 148] width 71 height 22
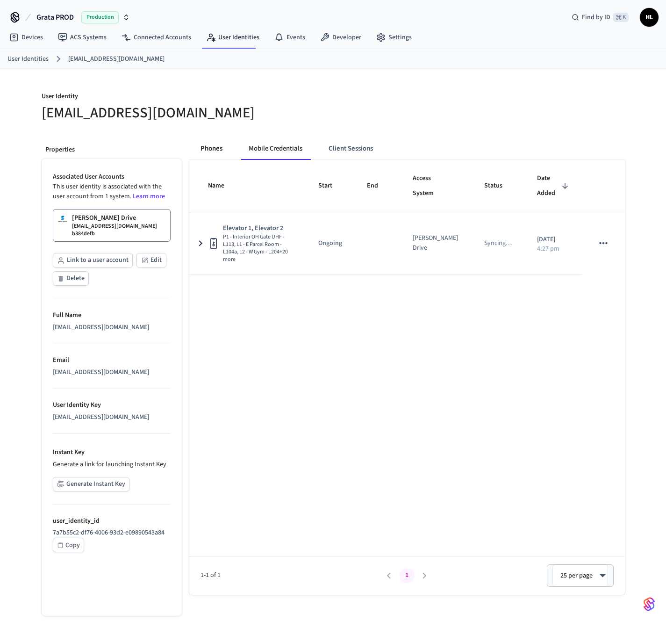
click at [203, 148] on button "Phones" at bounding box center [211, 148] width 37 height 22
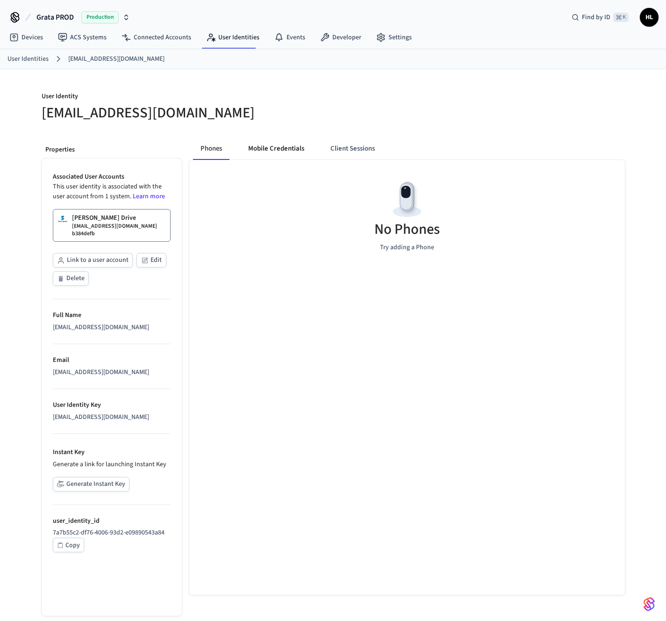
click at [267, 148] on button "Mobile Credentials" at bounding box center [276, 148] width 71 height 22
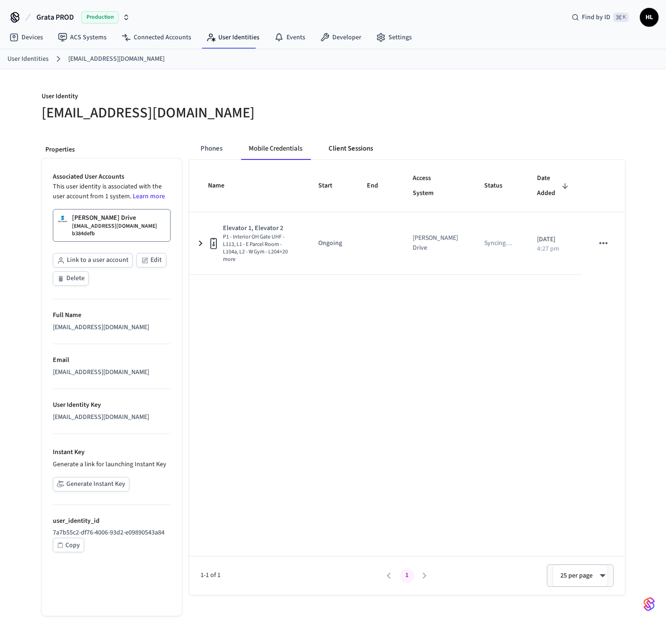
click at [367, 138] on button "Client Sessions" at bounding box center [350, 148] width 59 height 22
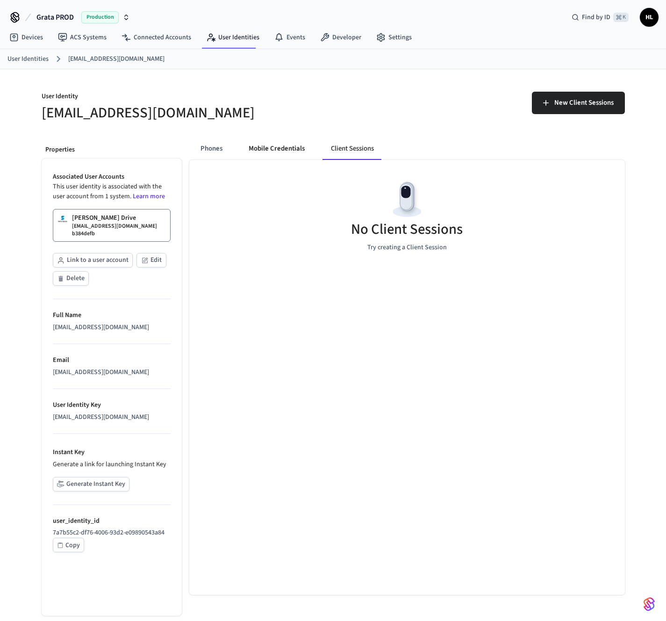
click at [294, 147] on button "Mobile Credentials" at bounding box center [276, 148] width 71 height 22
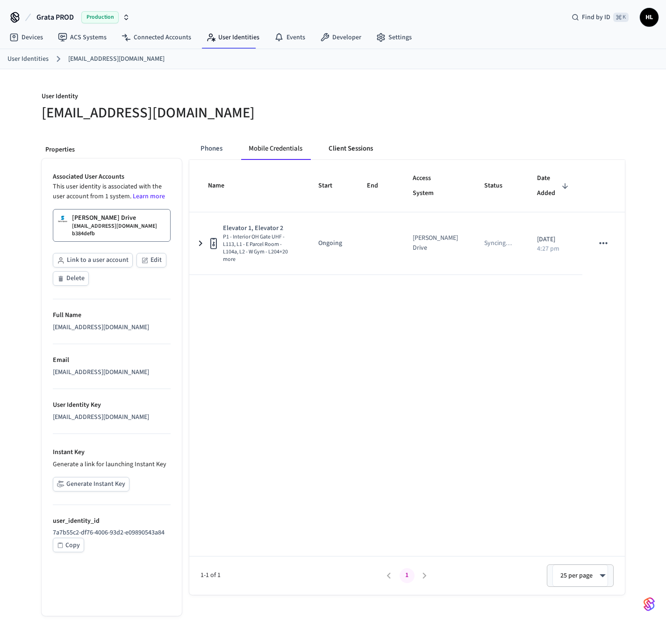
click at [371, 151] on button "Client Sessions" at bounding box center [350, 148] width 59 height 22
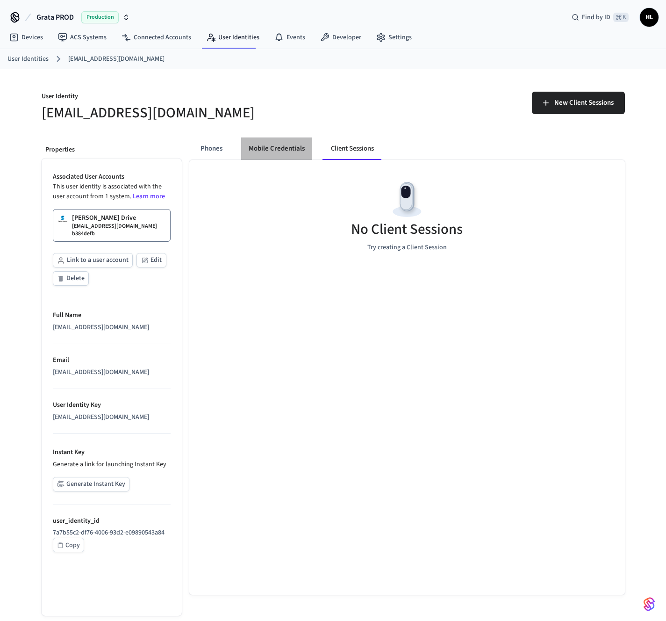
click at [293, 149] on button "Mobile Credentials" at bounding box center [276, 148] width 71 height 22
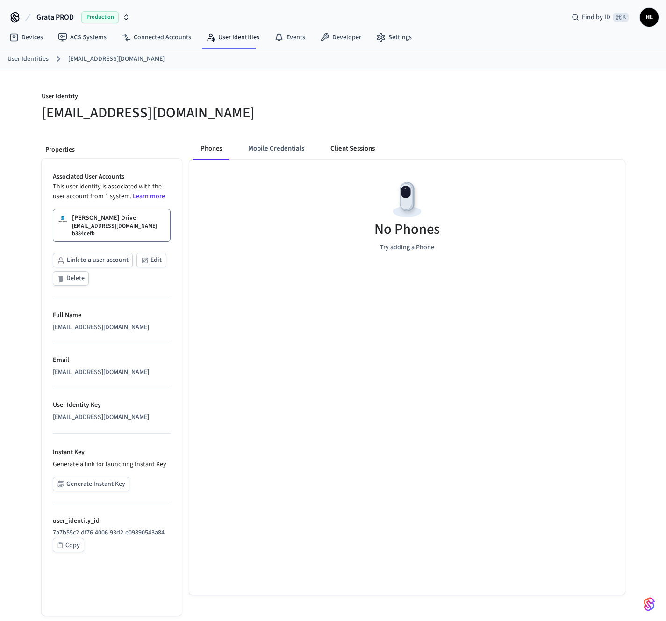
click at [335, 143] on button "Client Sessions" at bounding box center [352, 148] width 59 height 22
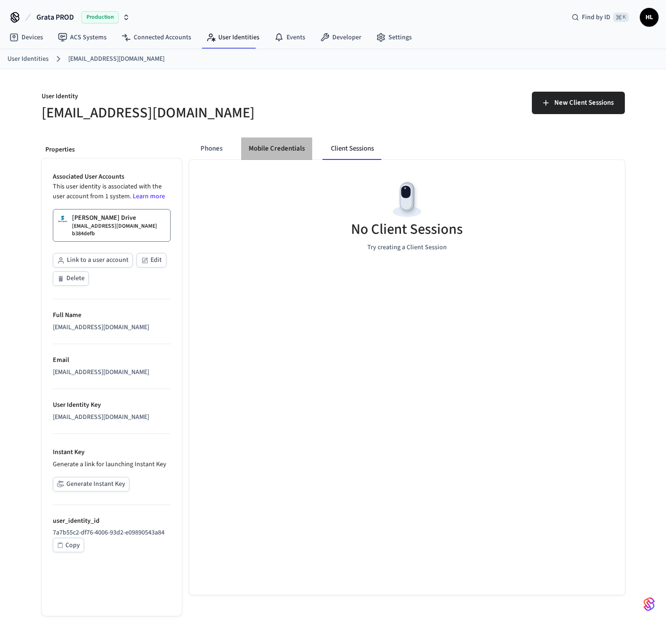
click at [300, 145] on button "Mobile Credentials" at bounding box center [276, 148] width 71 height 22
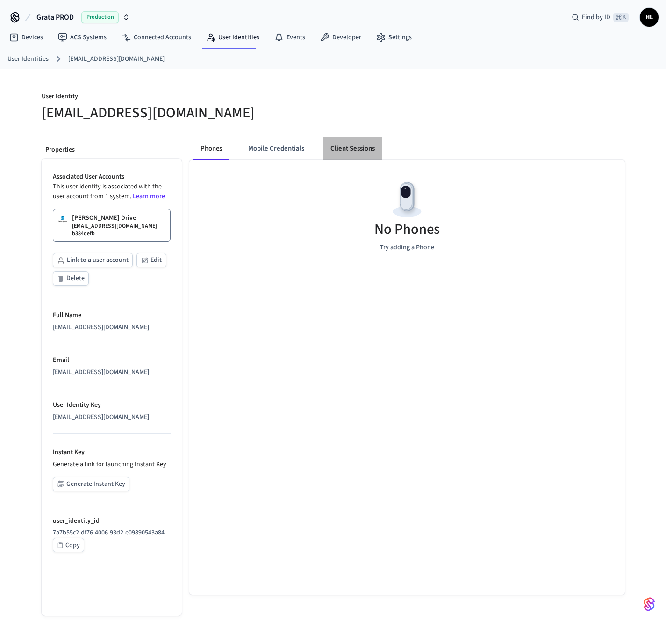
click at [348, 153] on button "Client Sessions" at bounding box center [352, 148] width 59 height 22
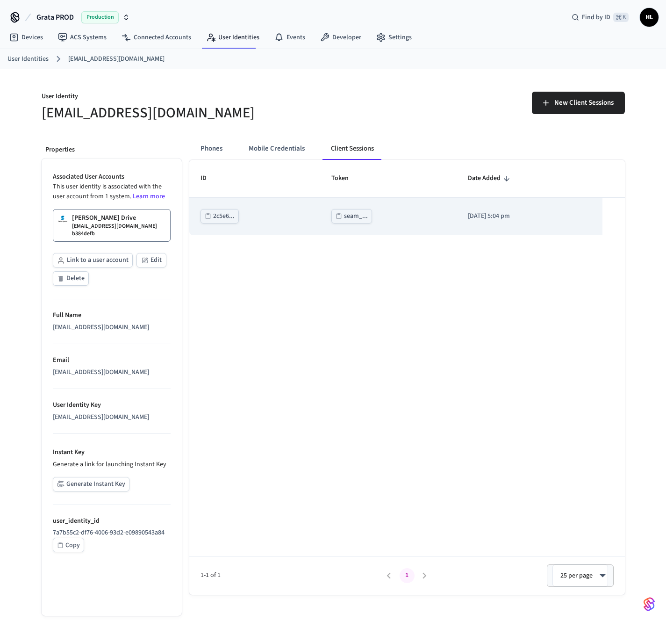
click at [348, 214] on div "seam_..." at bounding box center [356, 216] width 24 height 12
click at [344, 217] on div "seam_..." at bounding box center [356, 216] width 24 height 12
click at [344, 214] on div "seam_..." at bounding box center [356, 216] width 24 height 12
click at [336, 214] on icon "sticky table" at bounding box center [339, 216] width 7 height 7
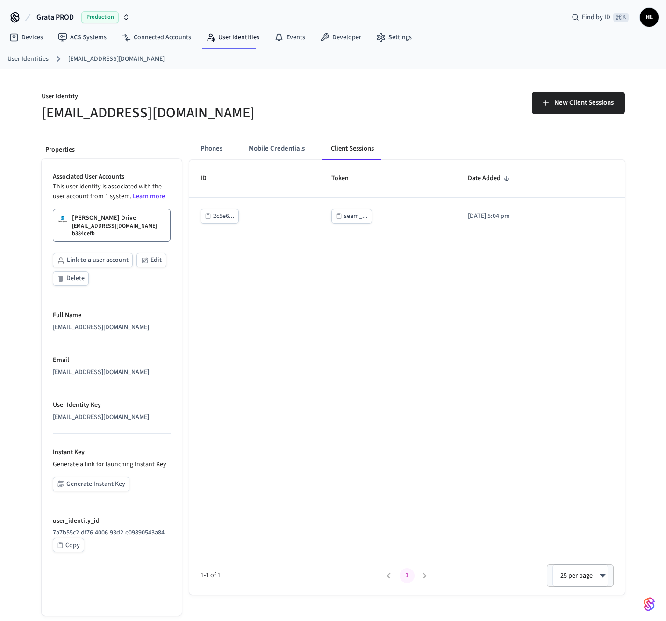
click at [39, 59] on link "User Identities" at bounding box center [27, 59] width 41 height 10
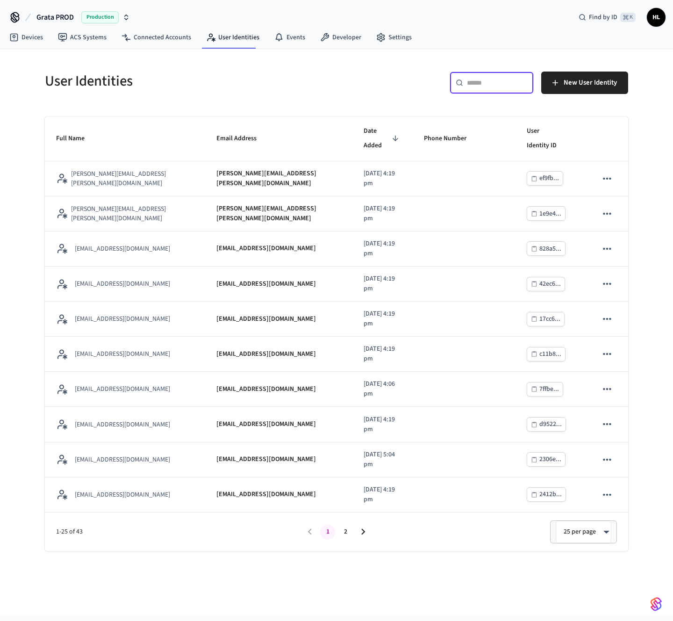
click at [472, 84] on input "text" at bounding box center [497, 82] width 61 height 9
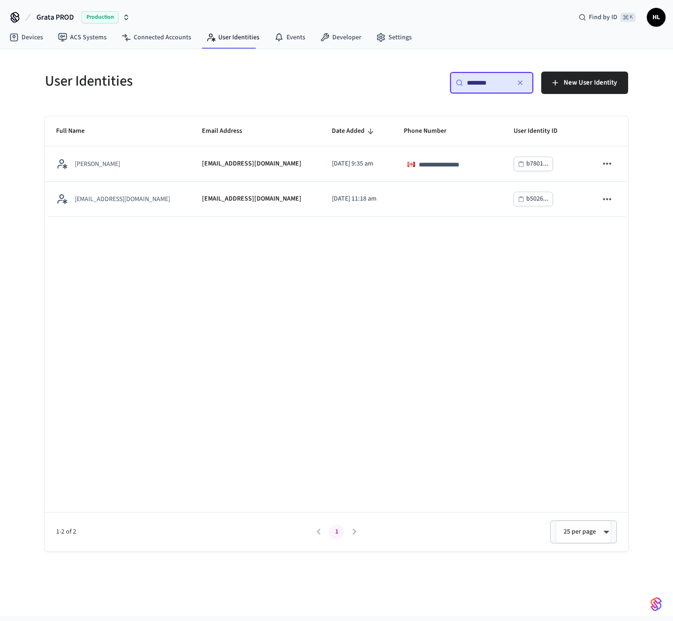
type input "********"
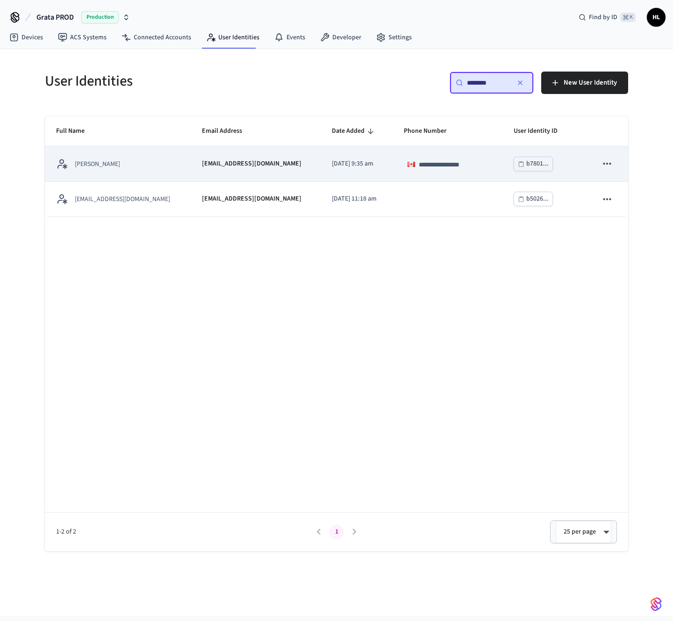
click at [393, 157] on td "**********" at bounding box center [448, 163] width 110 height 35
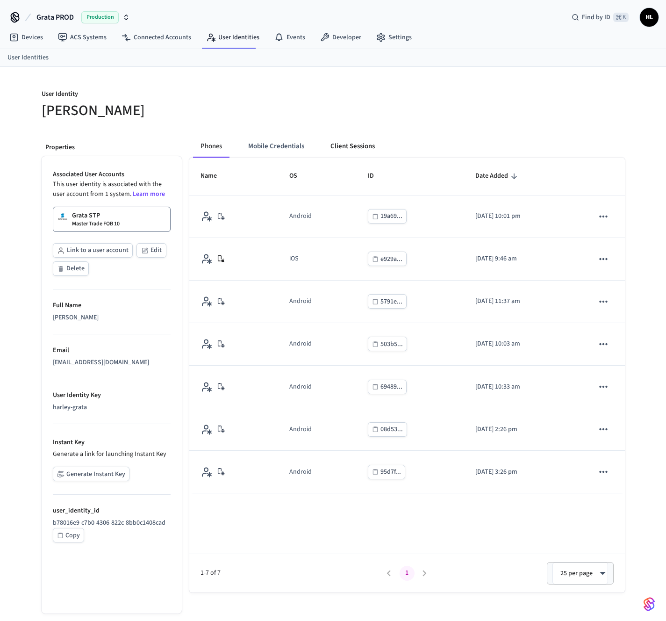
click at [371, 155] on button "Client Sessions" at bounding box center [352, 146] width 59 height 22
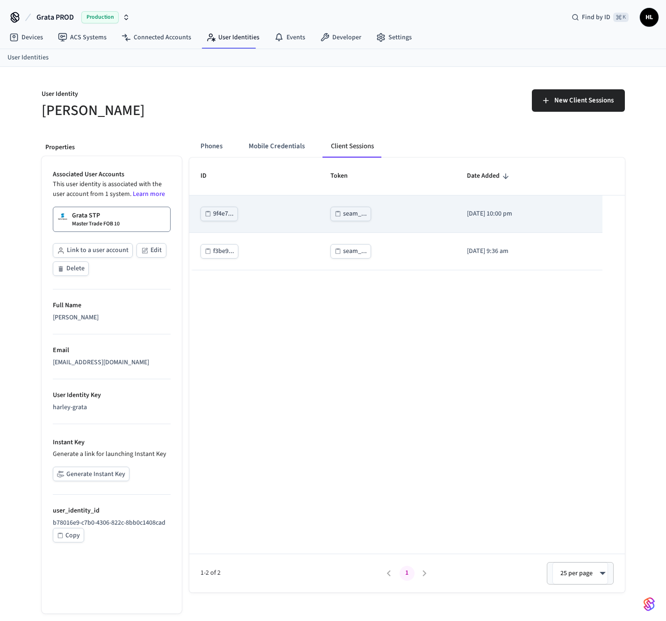
click at [357, 211] on button "seam_..." at bounding box center [350, 214] width 41 height 14
